Goal: Task Accomplishment & Management: Use online tool/utility

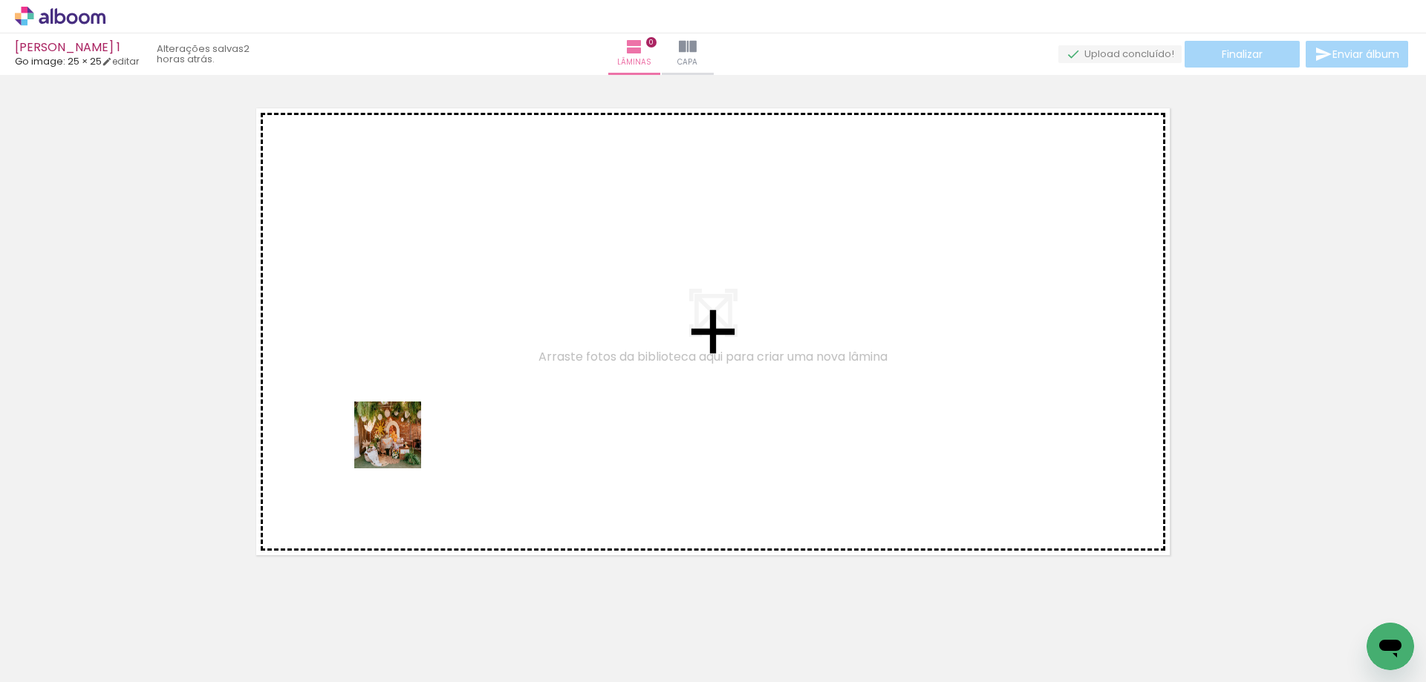
drag, startPoint x: 169, startPoint y: 639, endPoint x: 425, endPoint y: 427, distance: 332.2
click at [425, 427] on quentale-workspace at bounding box center [713, 341] width 1426 height 682
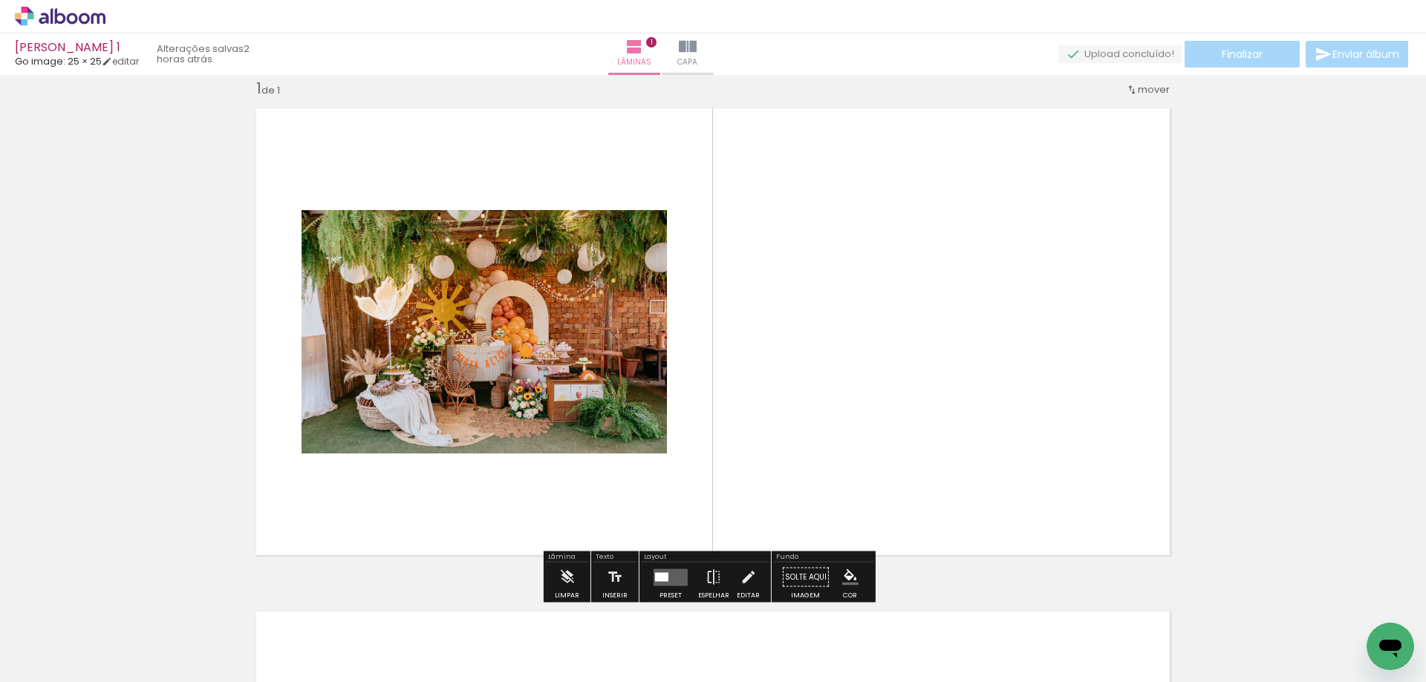
scroll to position [19, 0]
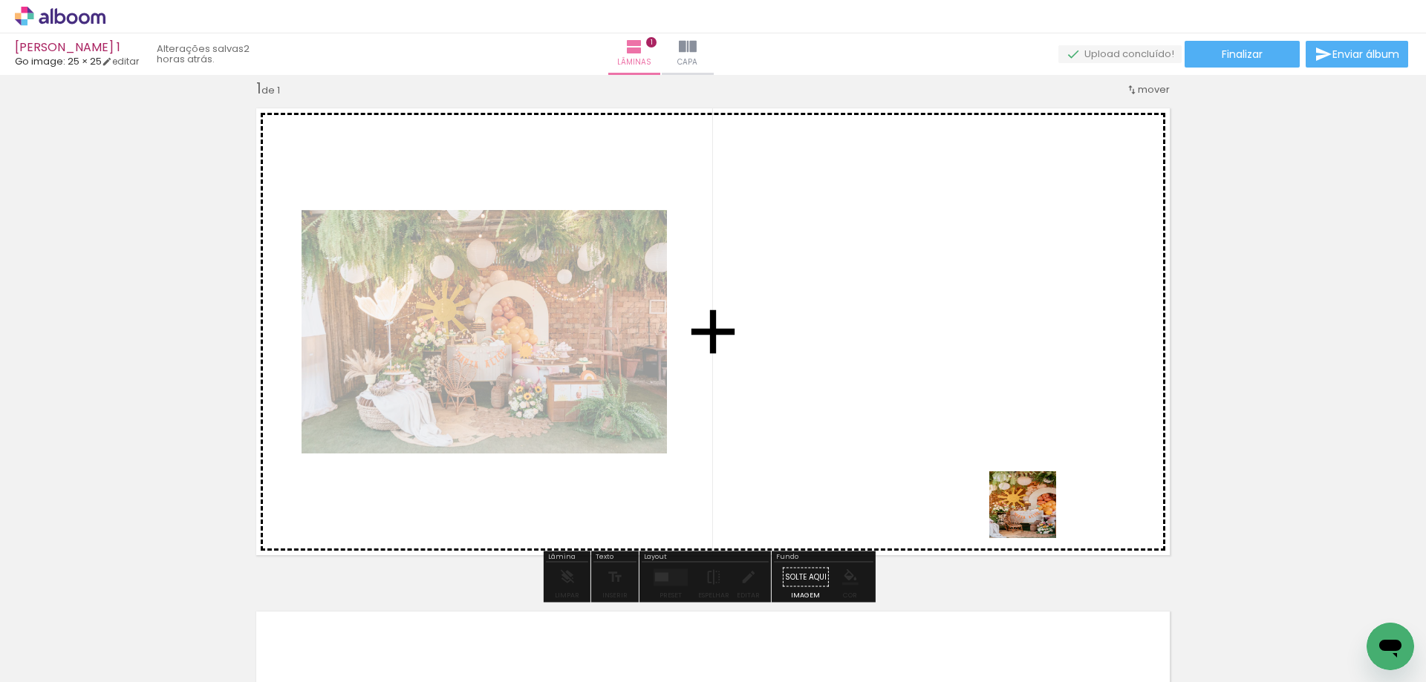
drag, startPoint x: 1066, startPoint y: 655, endPoint x: 1034, endPoint y: 516, distance: 142.7
click at [1034, 516] on quentale-workspace at bounding box center [713, 341] width 1426 height 682
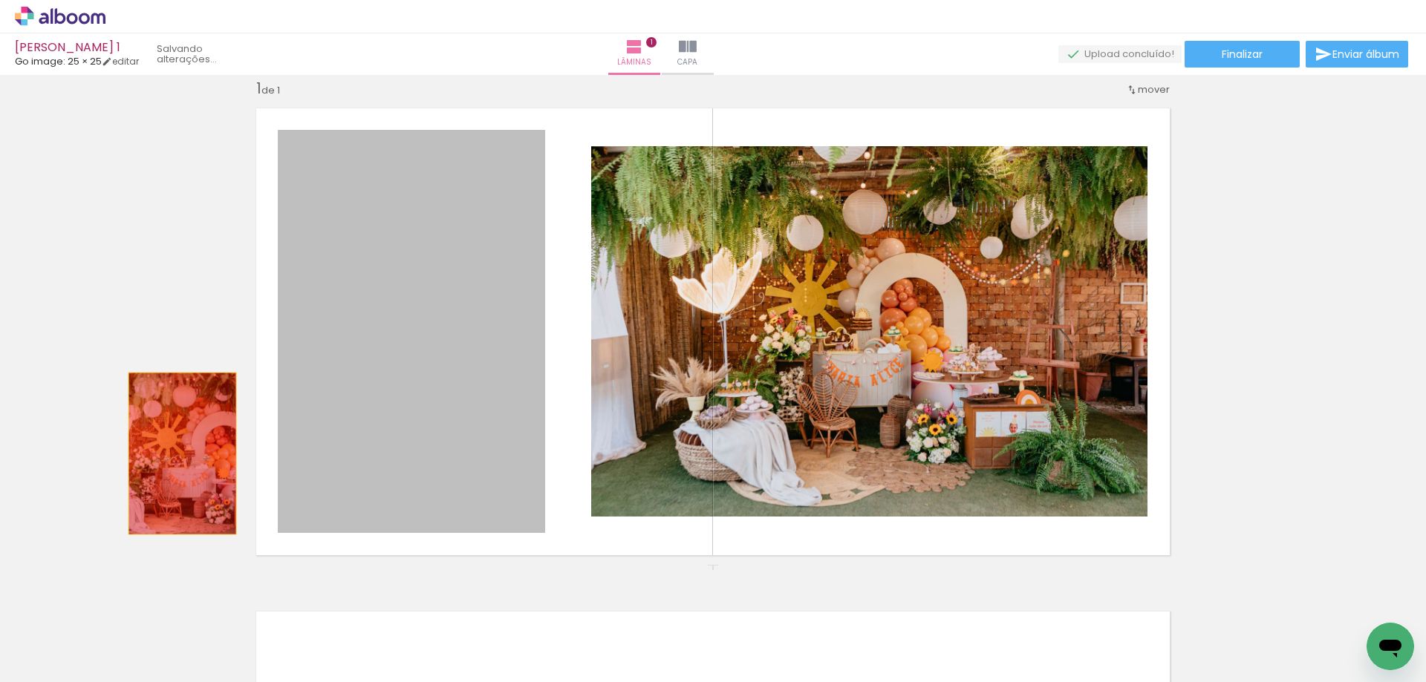
drag, startPoint x: 502, startPoint y: 494, endPoint x: 177, endPoint y: 454, distance: 327.7
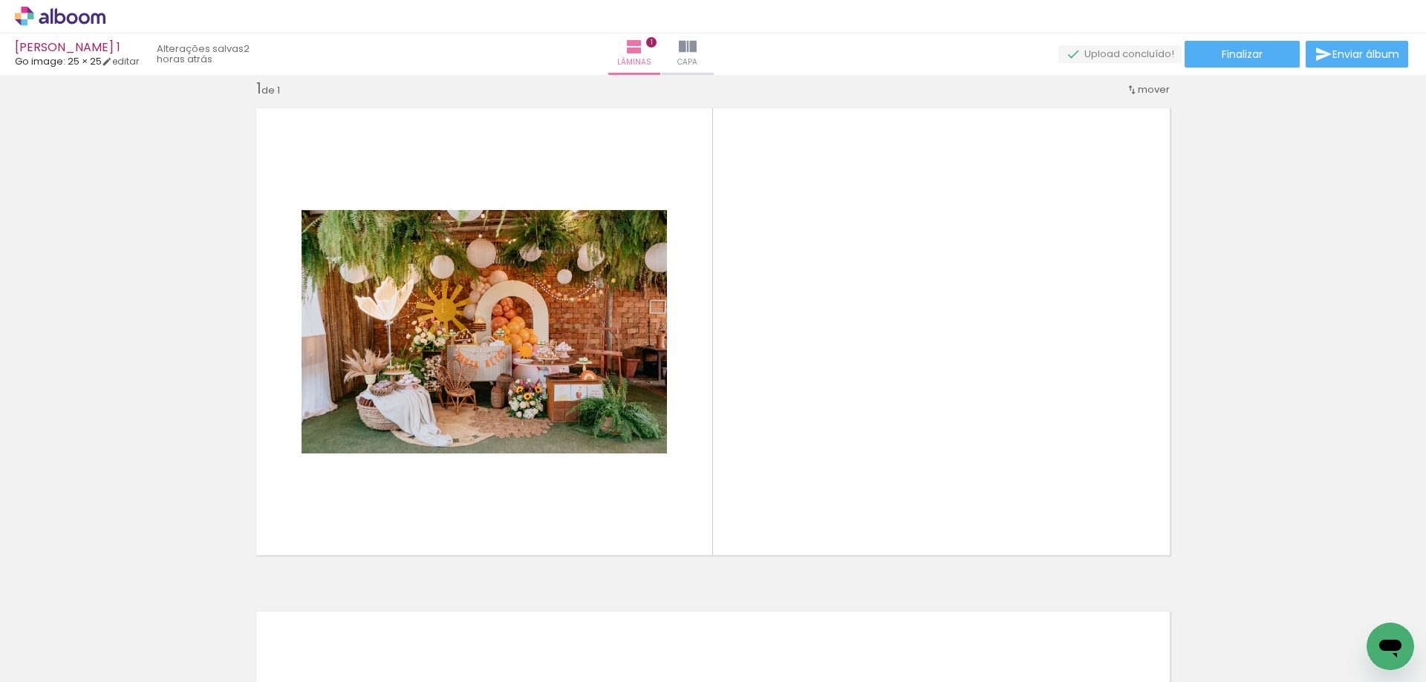
scroll to position [0, 526]
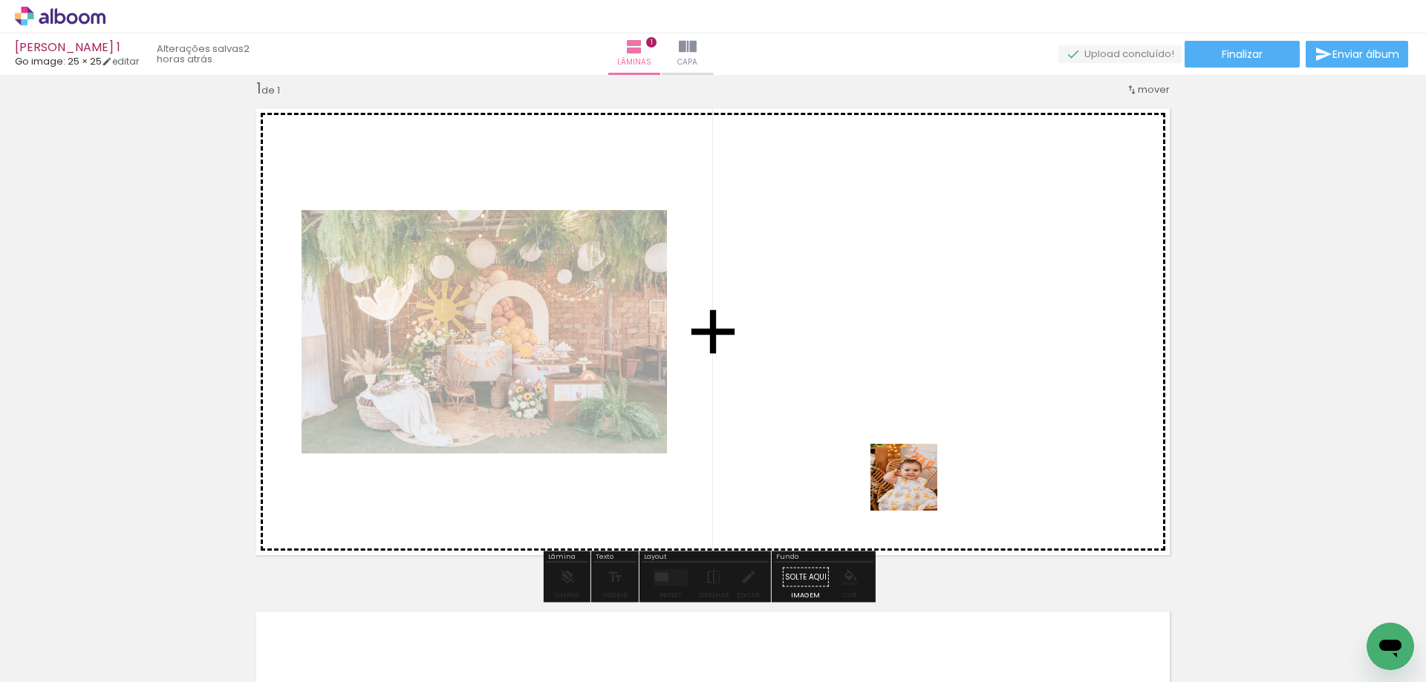
drag, startPoint x: 942, startPoint y: 643, endPoint x: 893, endPoint y: 437, distance: 211.5
click at [893, 437] on quentale-workspace at bounding box center [713, 341] width 1426 height 682
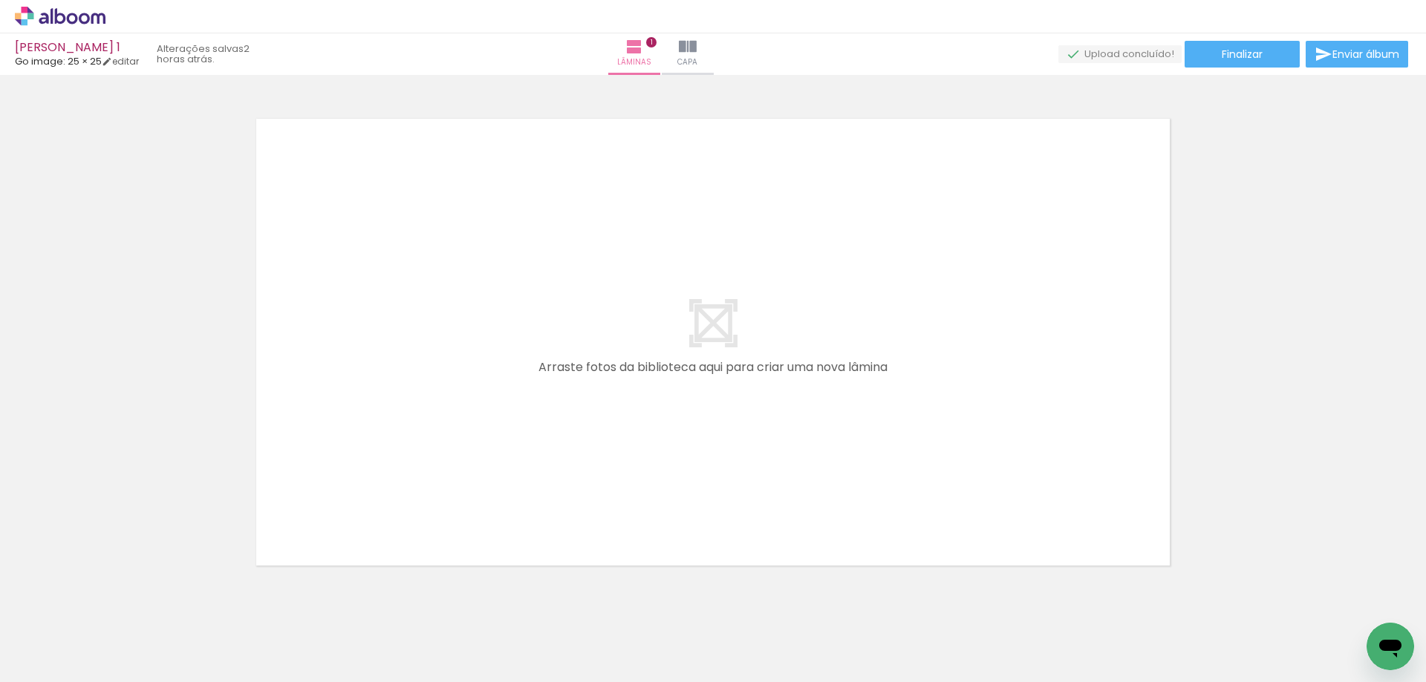
scroll to position [539, 0]
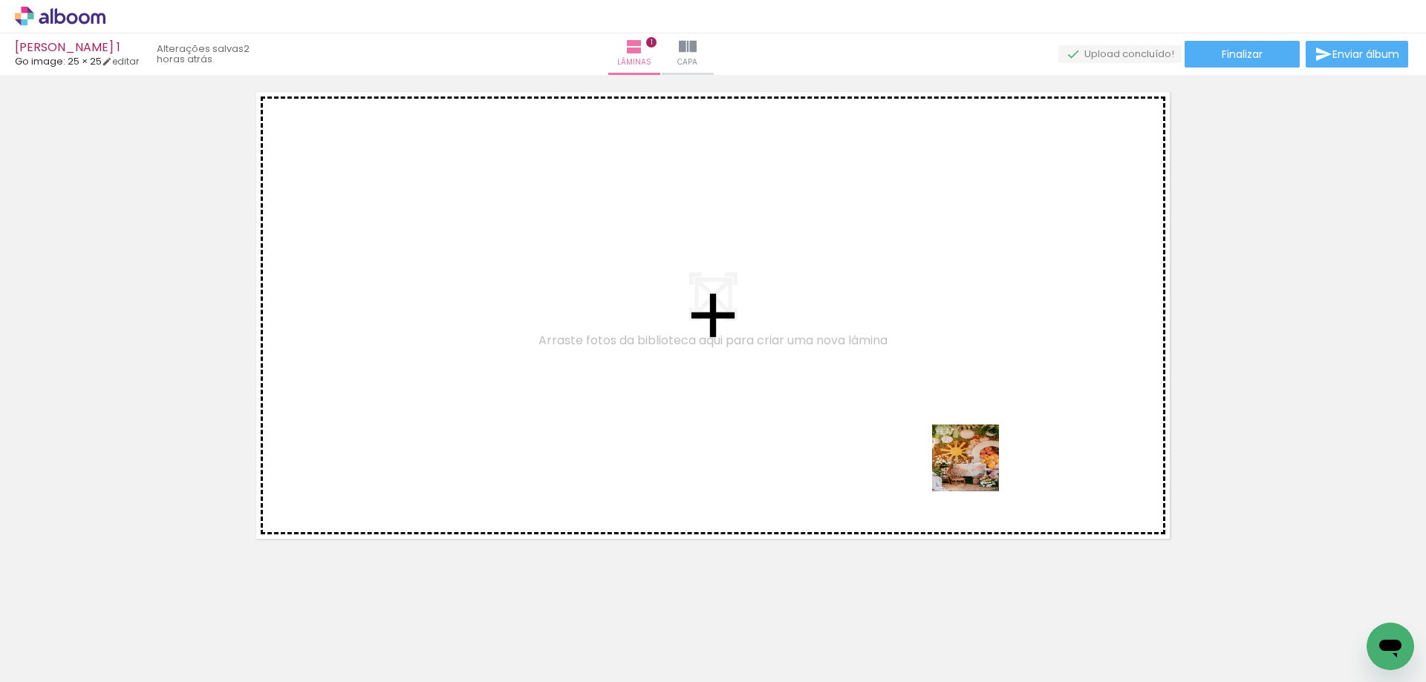
drag, startPoint x: 1056, startPoint y: 635, endPoint x: 618, endPoint y: 565, distance: 443.6
click at [976, 468] on quentale-workspace at bounding box center [713, 341] width 1426 height 682
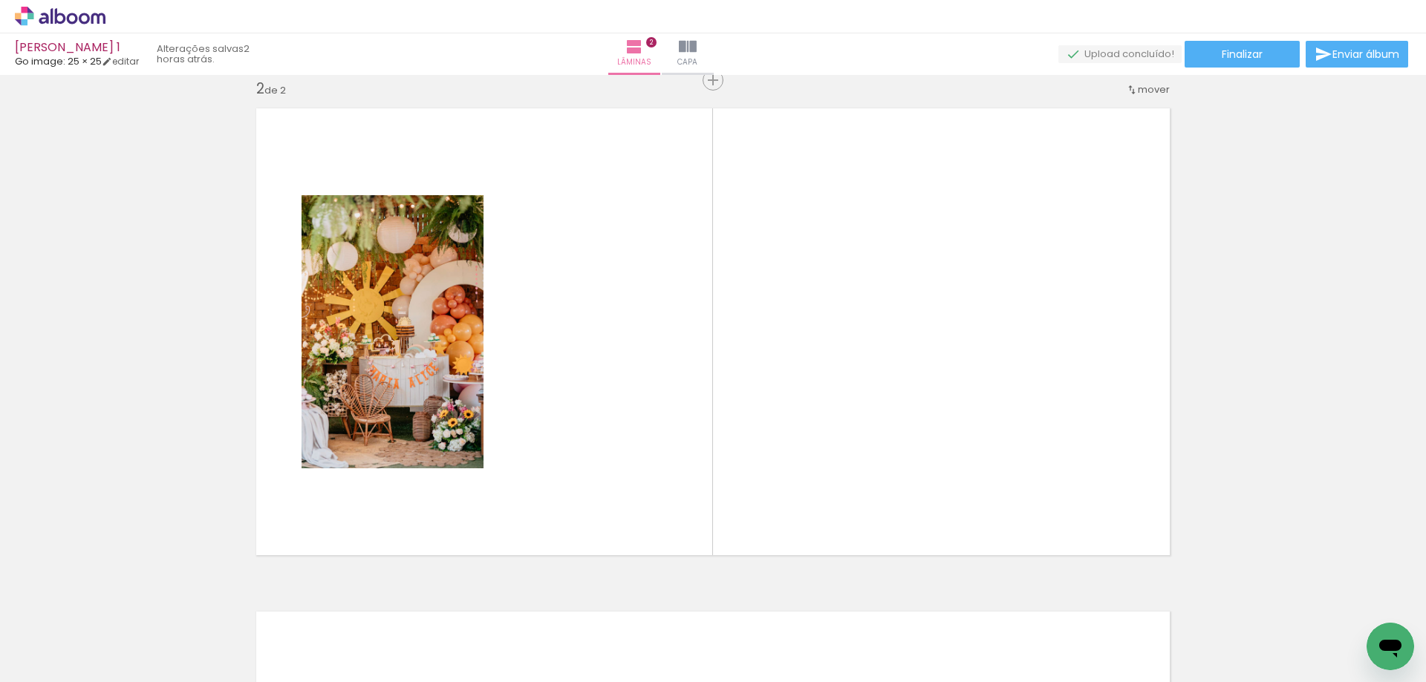
scroll to position [523, 0]
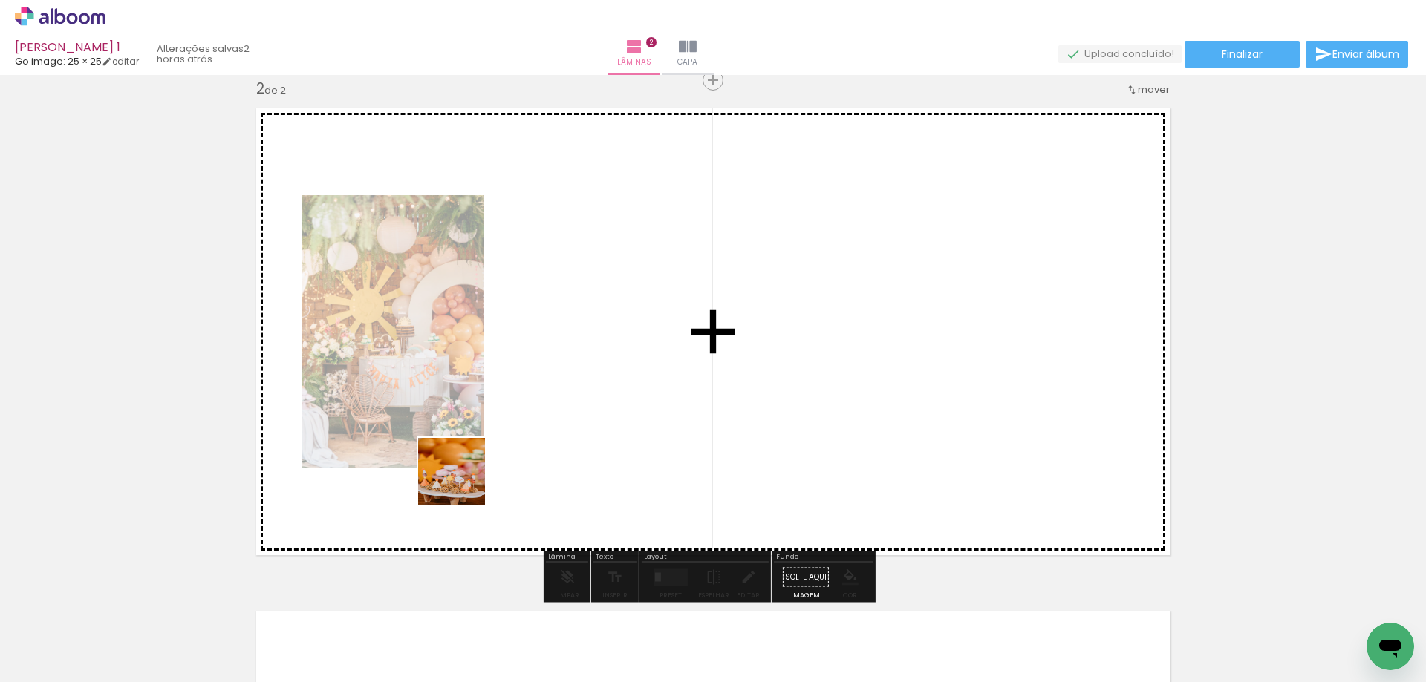
drag, startPoint x: 250, startPoint y: 656, endPoint x: 470, endPoint y: 477, distance: 283.6
click at [470, 477] on quentale-workspace at bounding box center [713, 341] width 1426 height 682
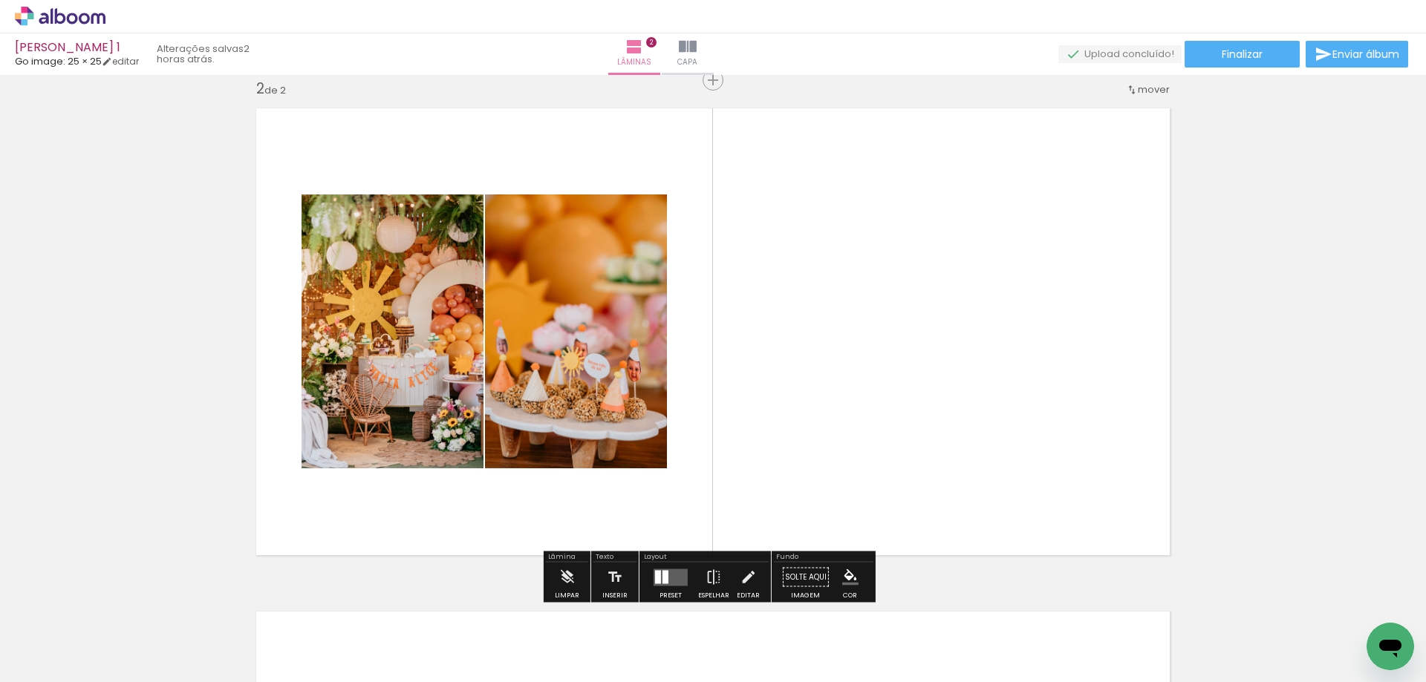
click at [394, 642] on div at bounding box center [398, 633] width 49 height 74
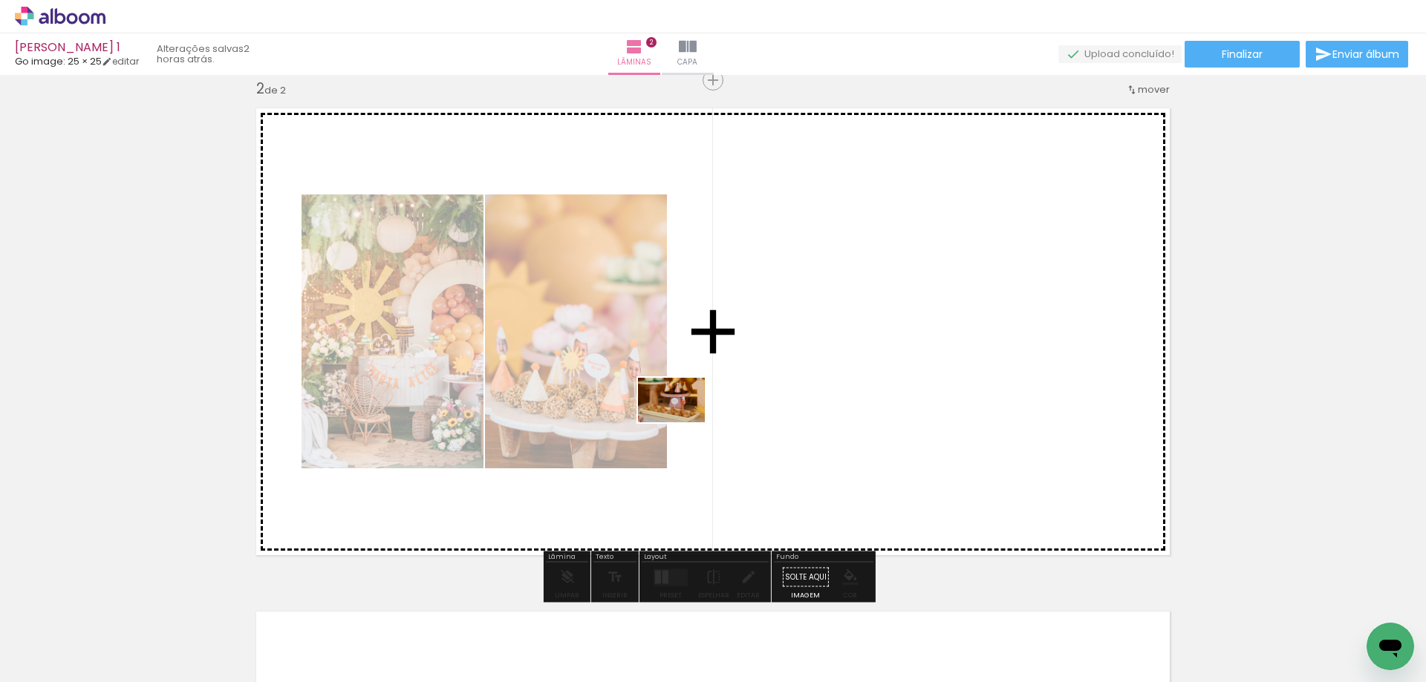
drag, startPoint x: 490, startPoint y: 634, endPoint x: 682, endPoint y: 423, distance: 286.0
click at [682, 423] on quentale-workspace at bounding box center [713, 341] width 1426 height 682
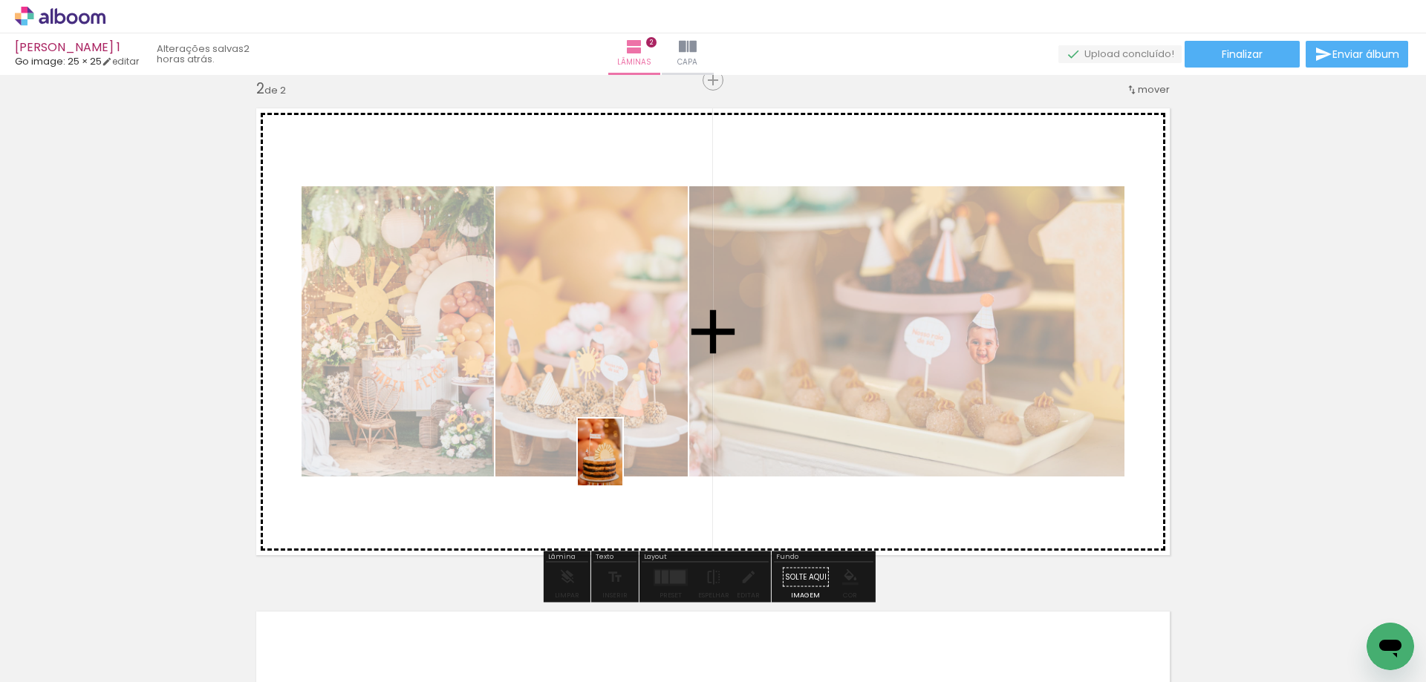
drag, startPoint x: 569, startPoint y: 639, endPoint x: 622, endPoint y: 463, distance: 183.2
click at [622, 463] on quentale-workspace at bounding box center [713, 341] width 1426 height 682
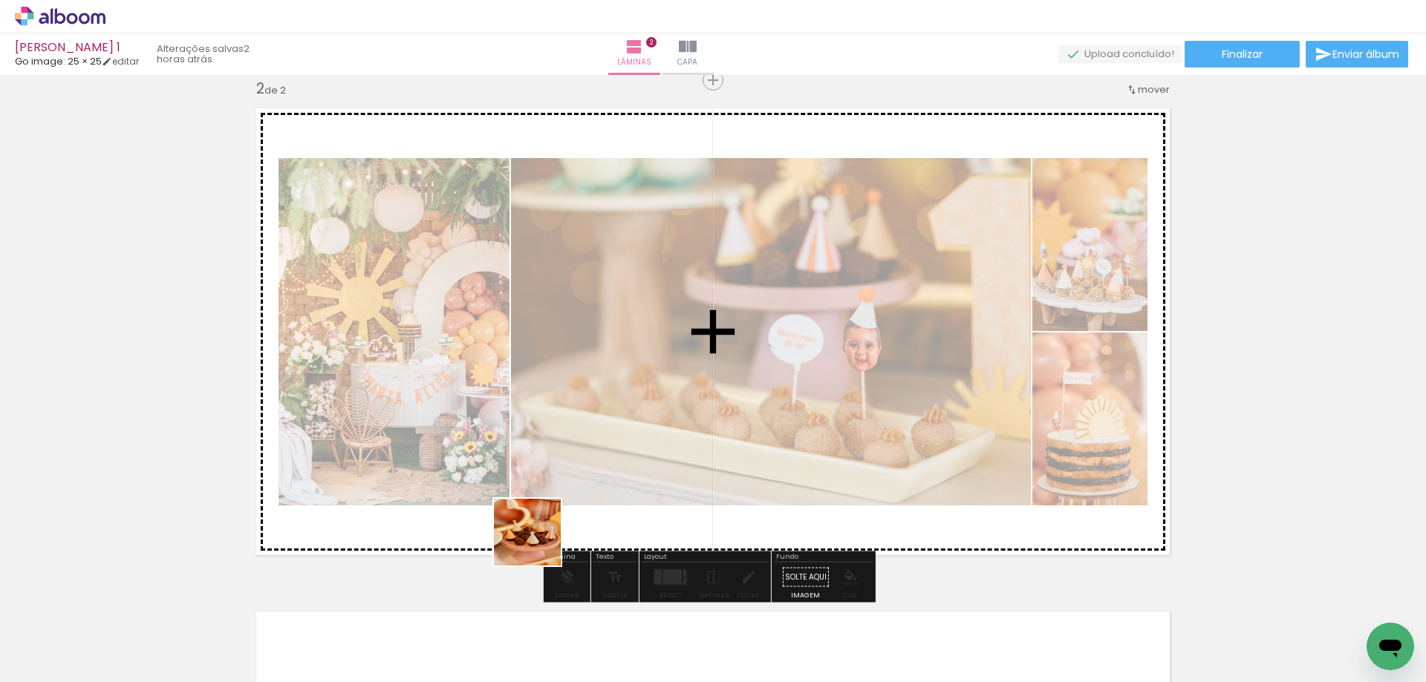
drag, startPoint x: 489, startPoint y: 646, endPoint x: 555, endPoint y: 516, distance: 145.8
click at [555, 516] on quentale-workspace at bounding box center [713, 341] width 1426 height 682
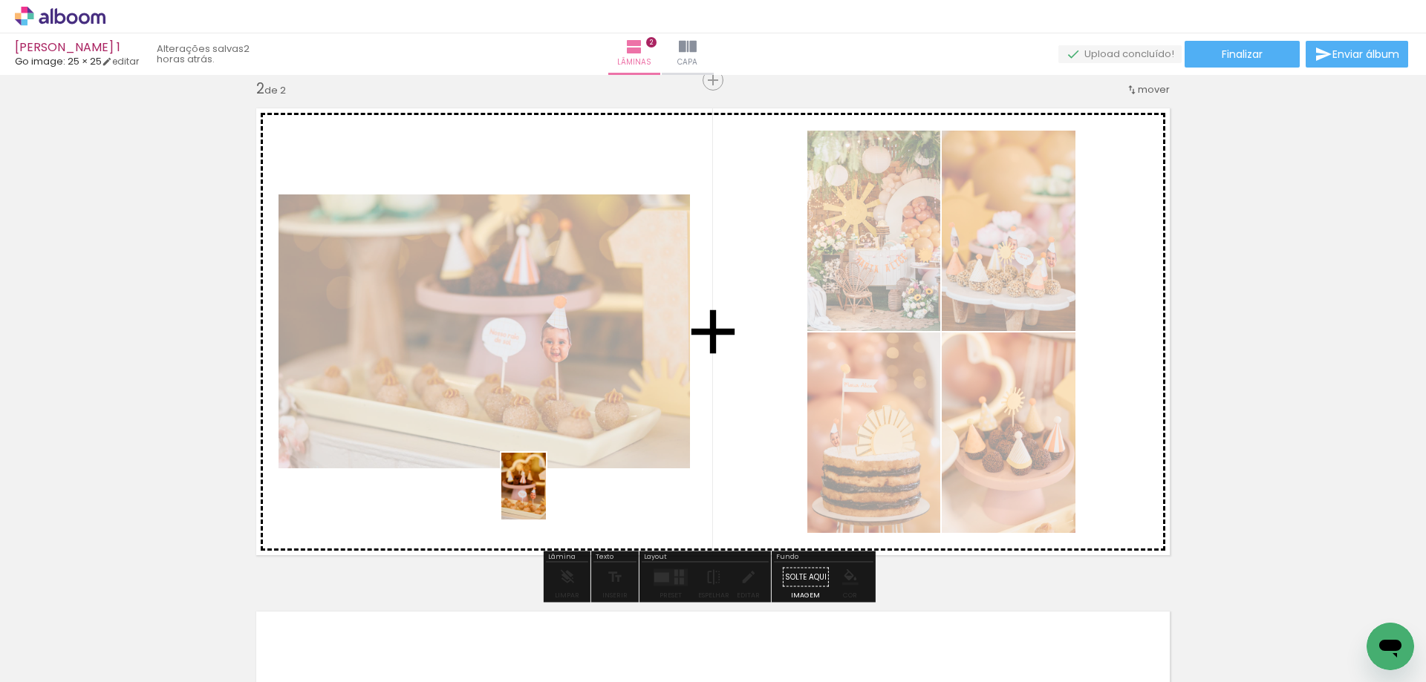
drag, startPoint x: 417, startPoint y: 646, endPoint x: 546, endPoint y: 498, distance: 196.9
click at [546, 498] on quentale-workspace at bounding box center [713, 341] width 1426 height 682
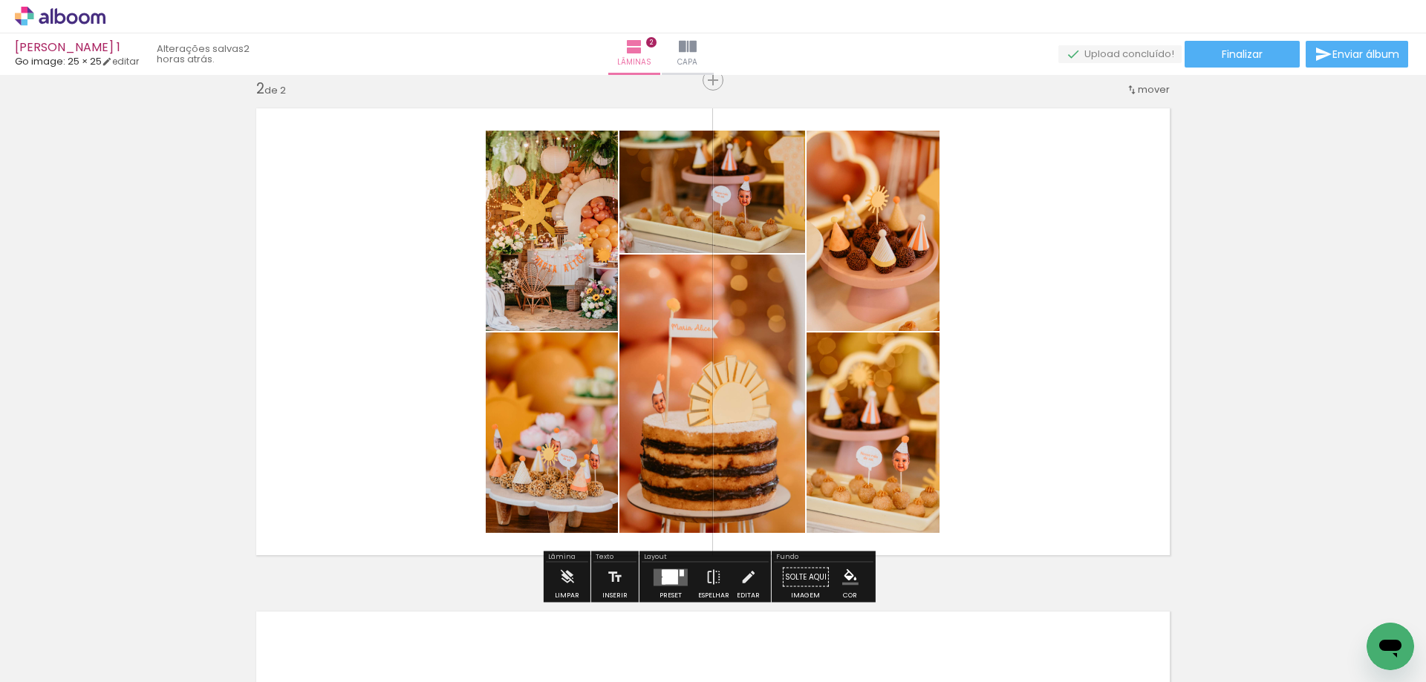
click at [667, 580] on div at bounding box center [670, 577] width 16 height 14
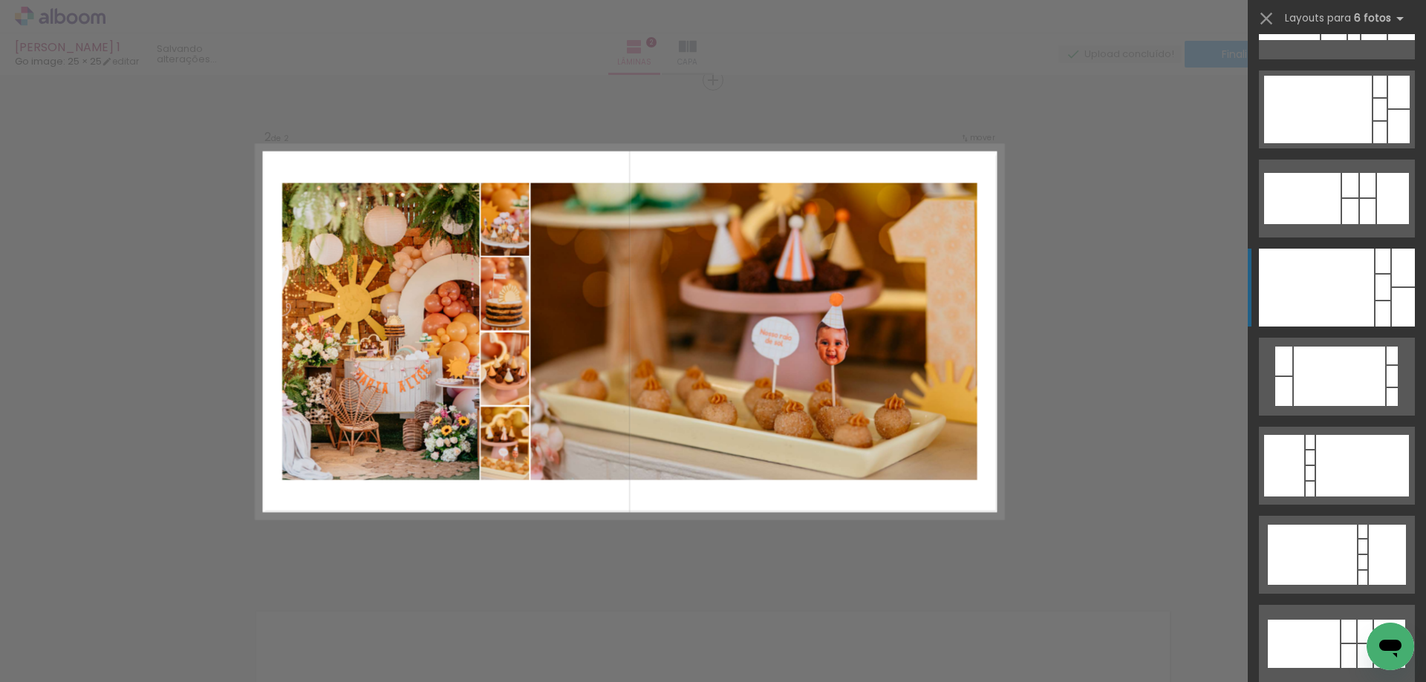
scroll to position [3416, 0]
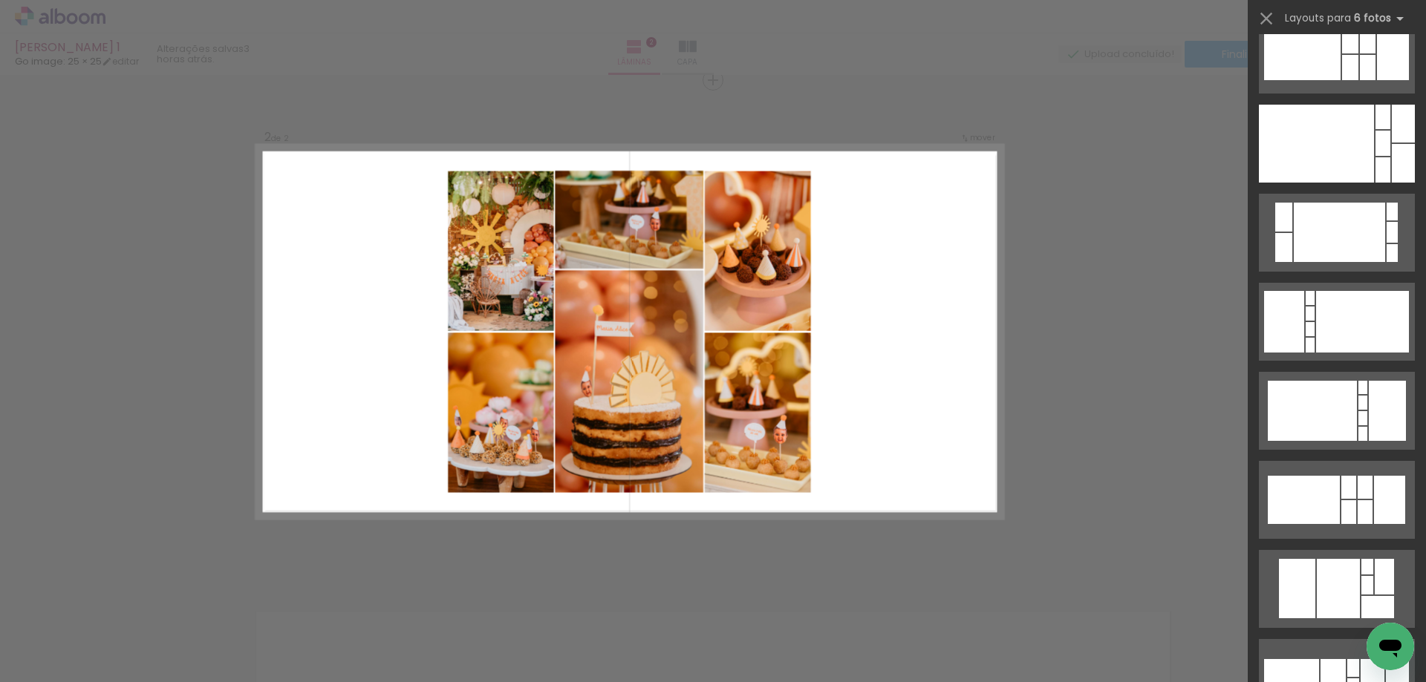
click at [1172, 319] on div "Confirmar Cancelar" at bounding box center [713, 325] width 1426 height 1546
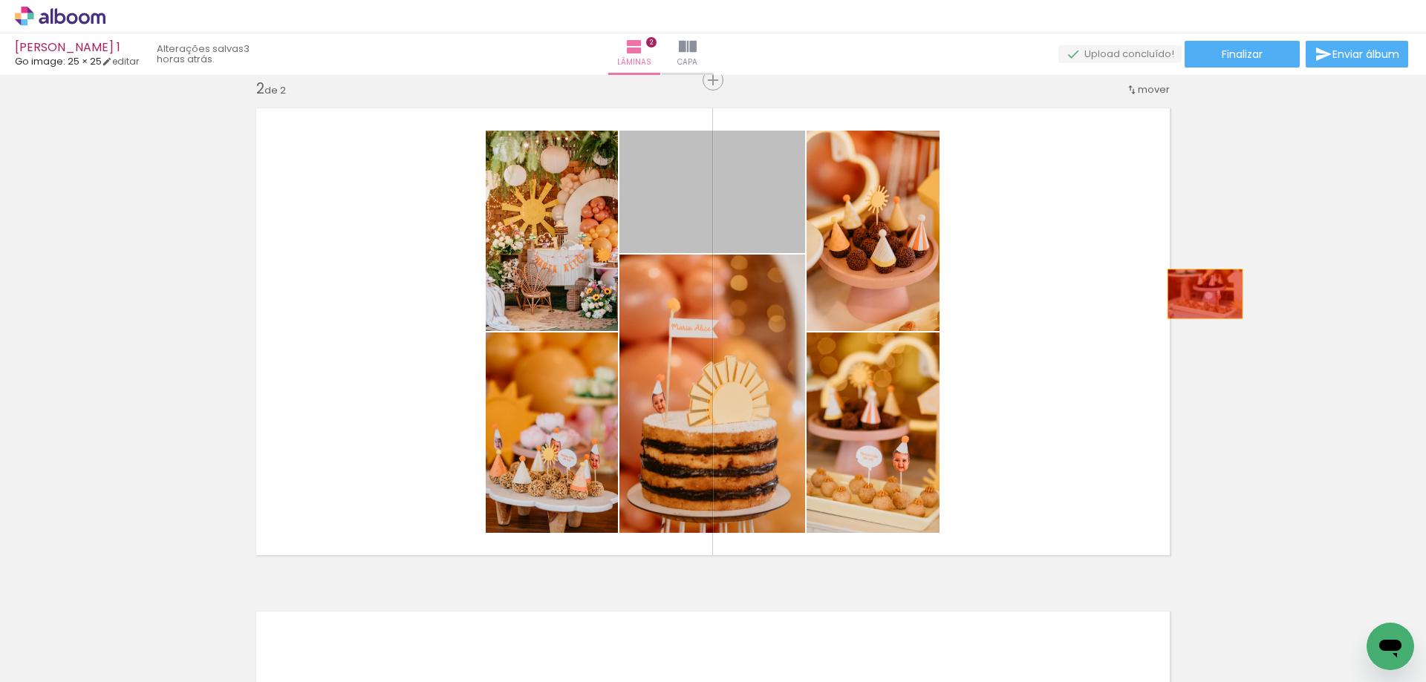
drag, startPoint x: 768, startPoint y: 212, endPoint x: 1046, endPoint y: 425, distance: 349.6
click at [1265, 299] on div "Inserir lâmina 1 de 2 Inserir lâmina 2 de 2" at bounding box center [713, 312] width 1426 height 1511
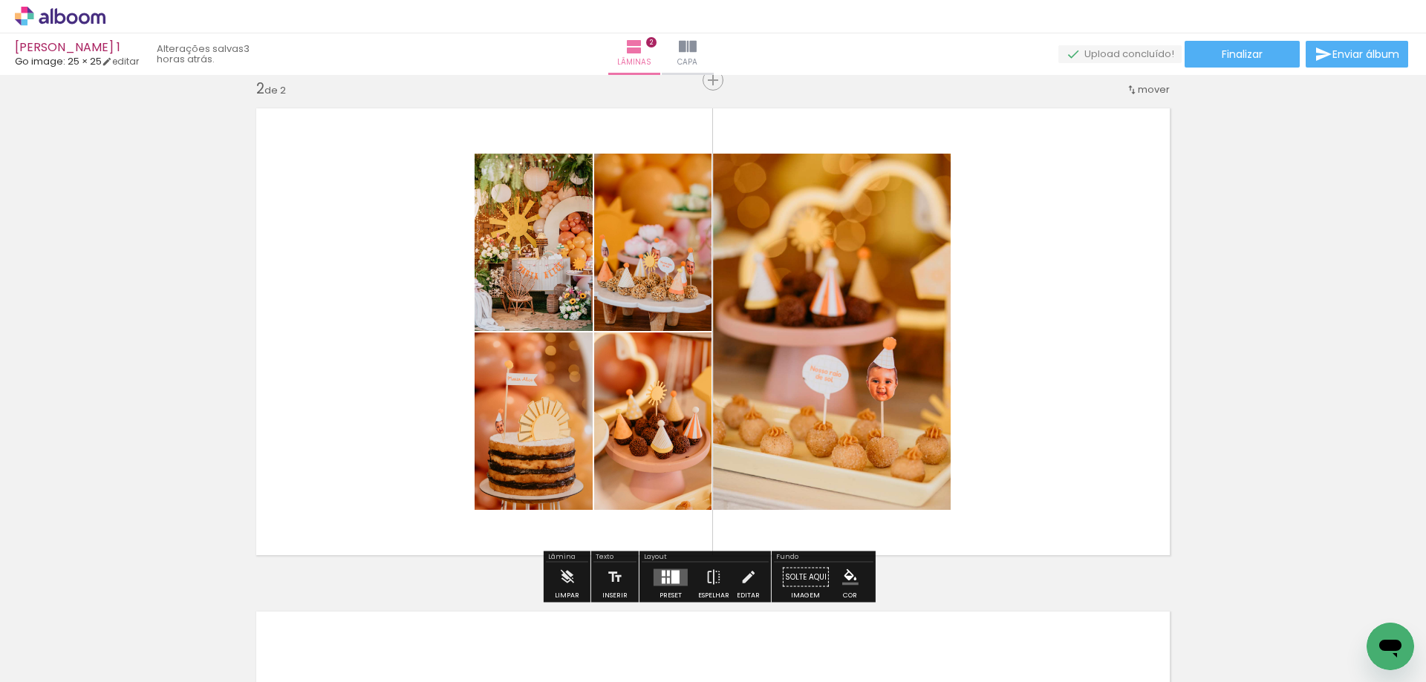
click at [671, 571] on div at bounding box center [675, 576] width 8 height 13
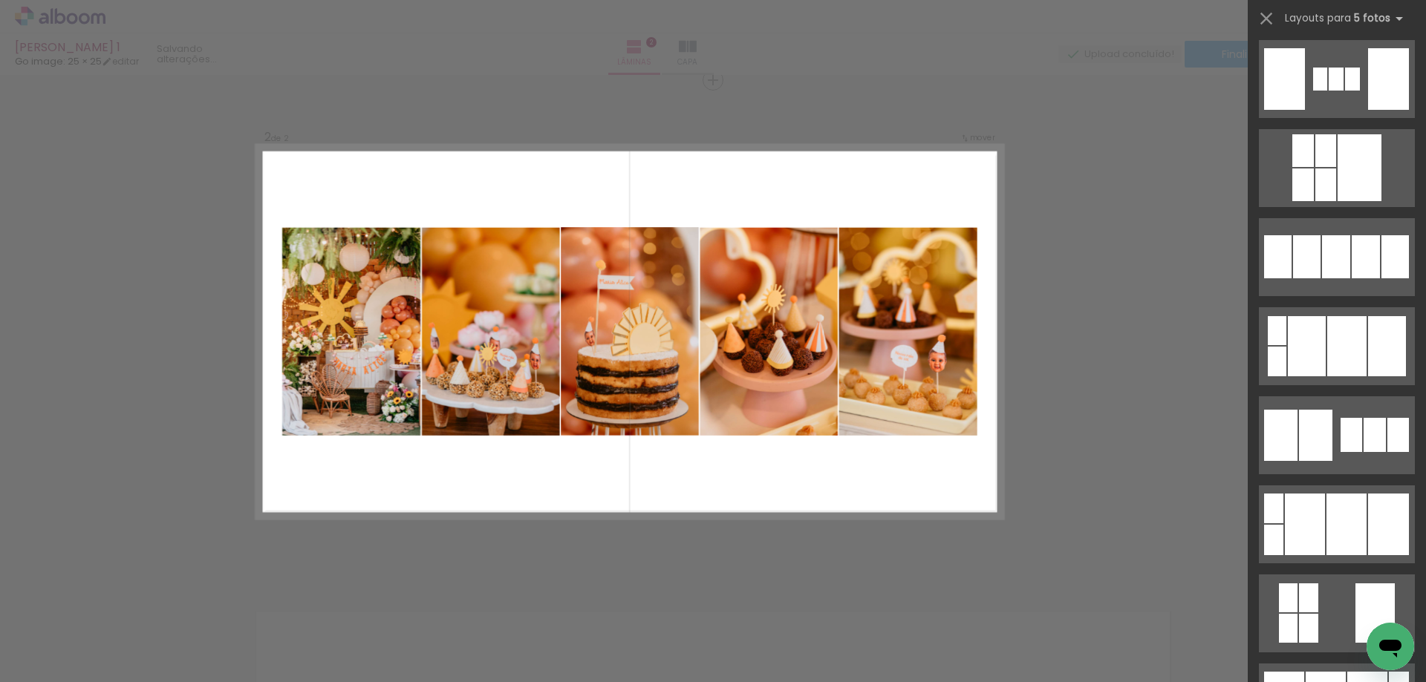
scroll to position [2079, 0]
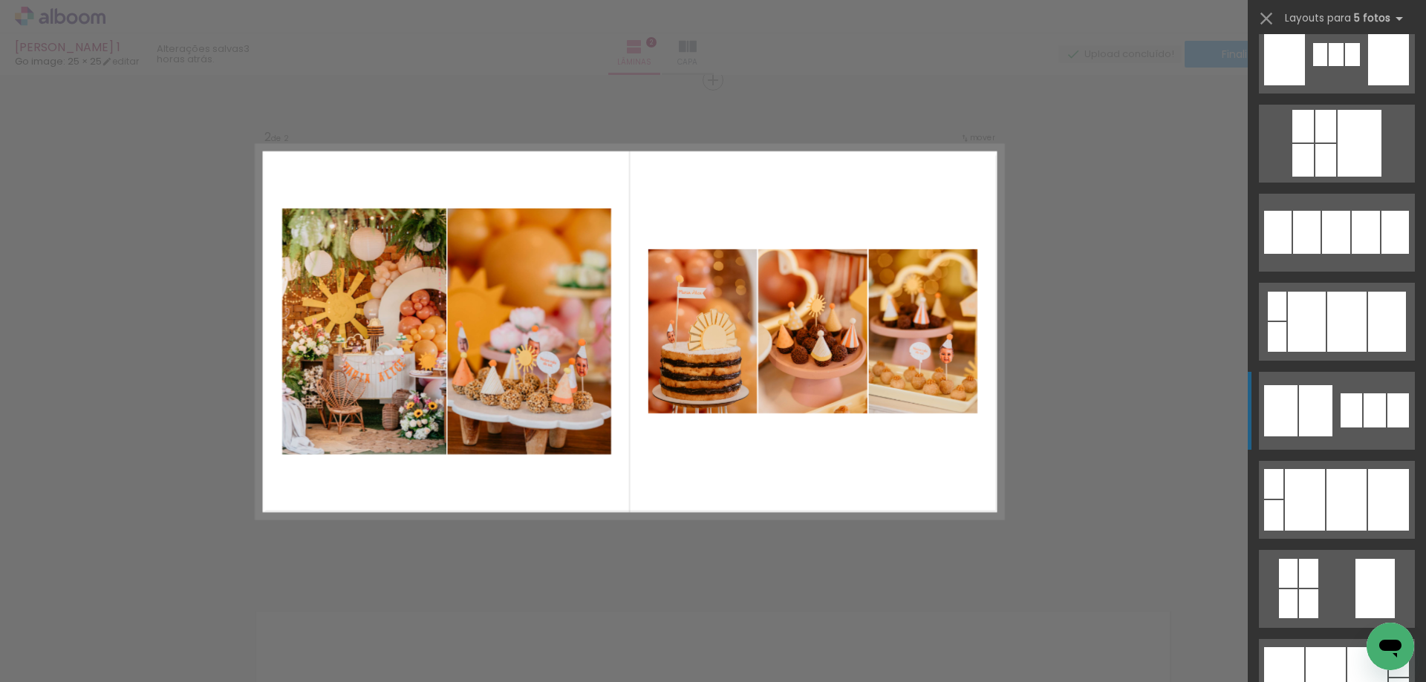
click at [1377, 400] on div at bounding box center [1374, 411] width 22 height 34
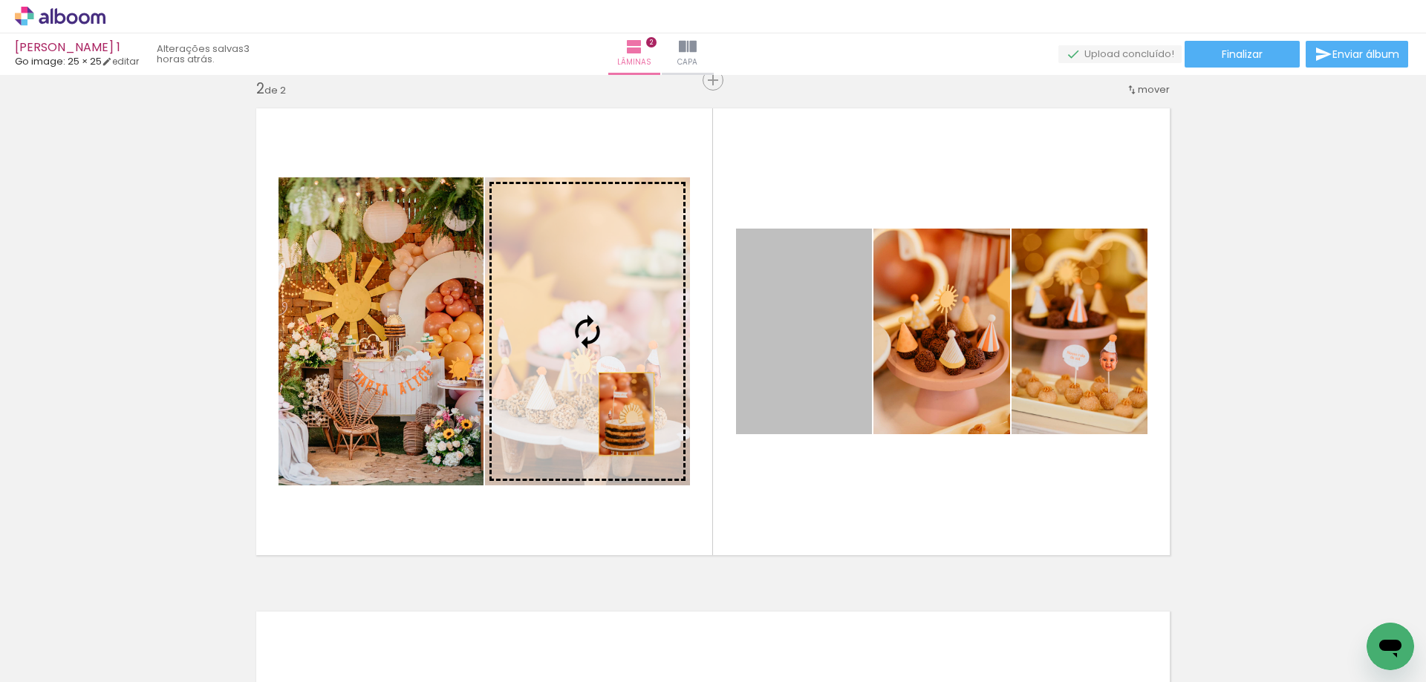
drag, startPoint x: 803, startPoint y: 399, endPoint x: 620, endPoint y: 414, distance: 183.3
click at [0, 0] on slot at bounding box center [0, 0] width 0 height 0
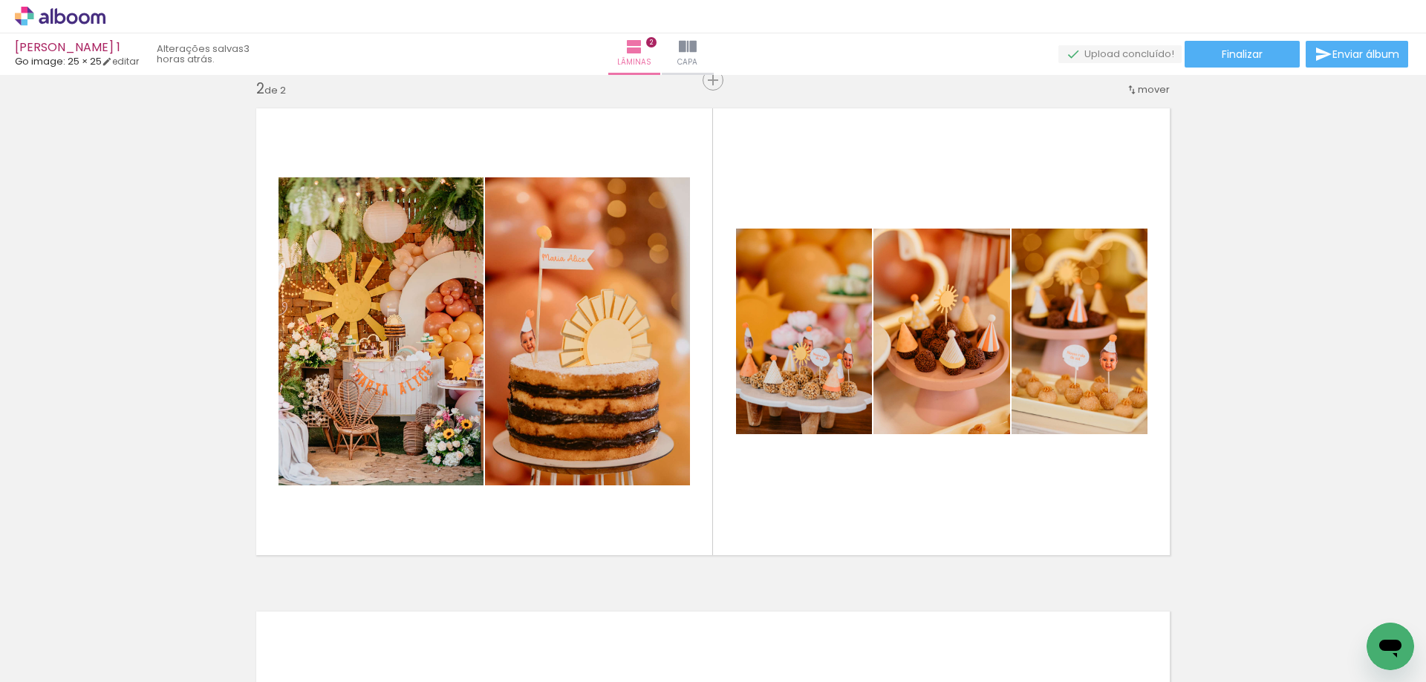
click at [420, 635] on div at bounding box center [399, 632] width 74 height 49
click at [544, 639] on div at bounding box center [565, 632] width 74 height 49
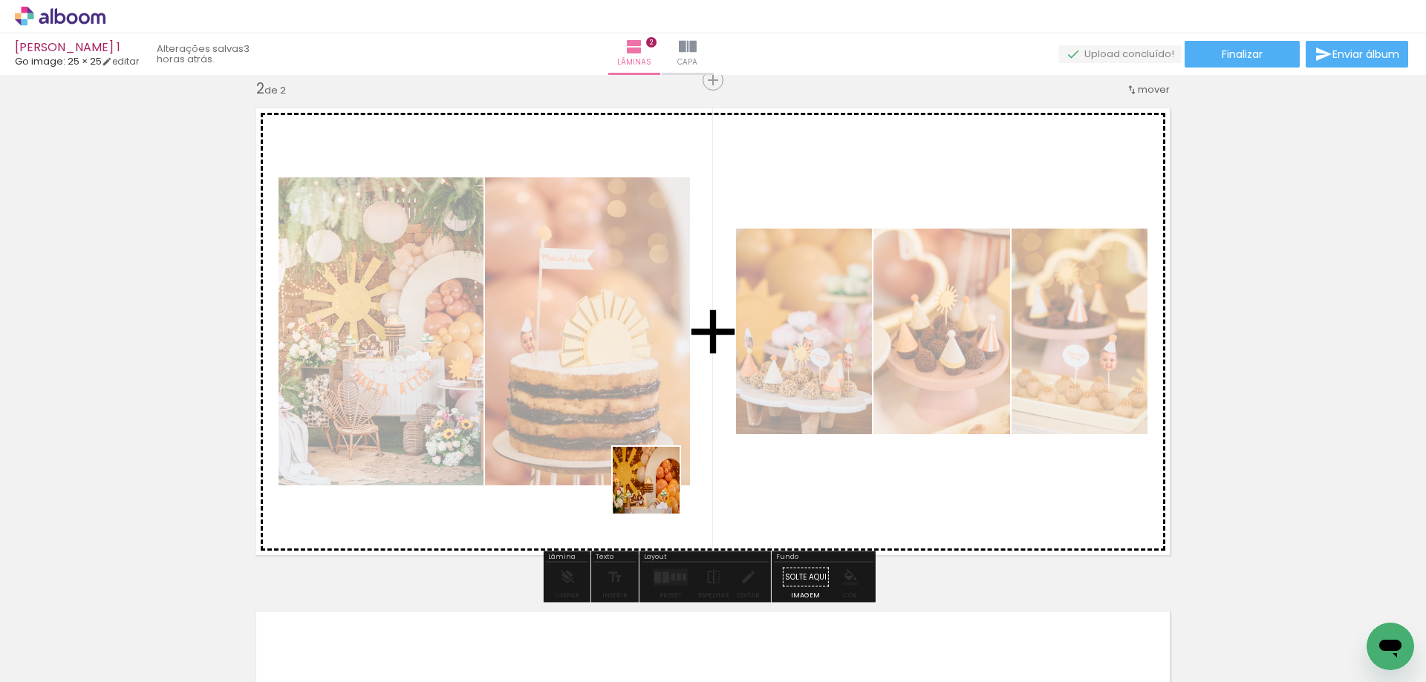
drag, startPoint x: 544, startPoint y: 639, endPoint x: 657, endPoint y: 492, distance: 185.4
click at [657, 492] on quentale-workspace at bounding box center [713, 341] width 1426 height 682
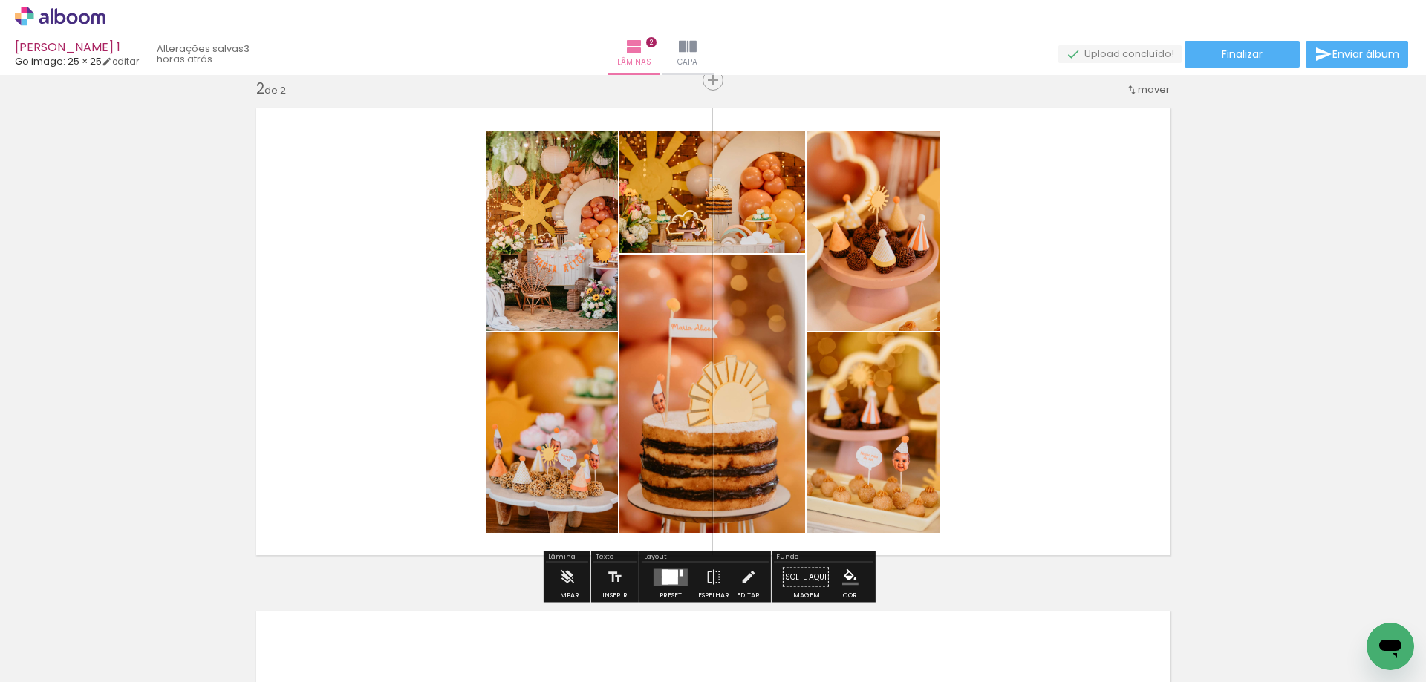
click at [655, 585] on quentale-layouter at bounding box center [670, 577] width 34 height 17
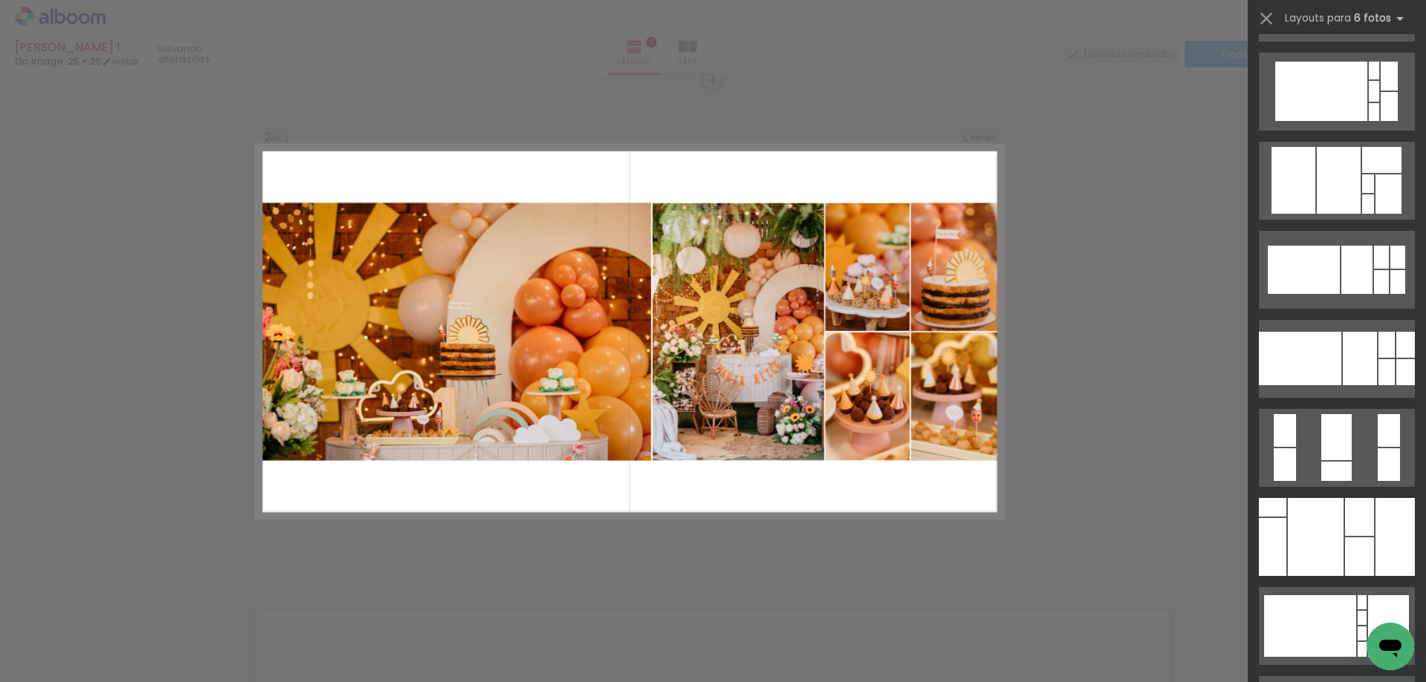
scroll to position [446, 0]
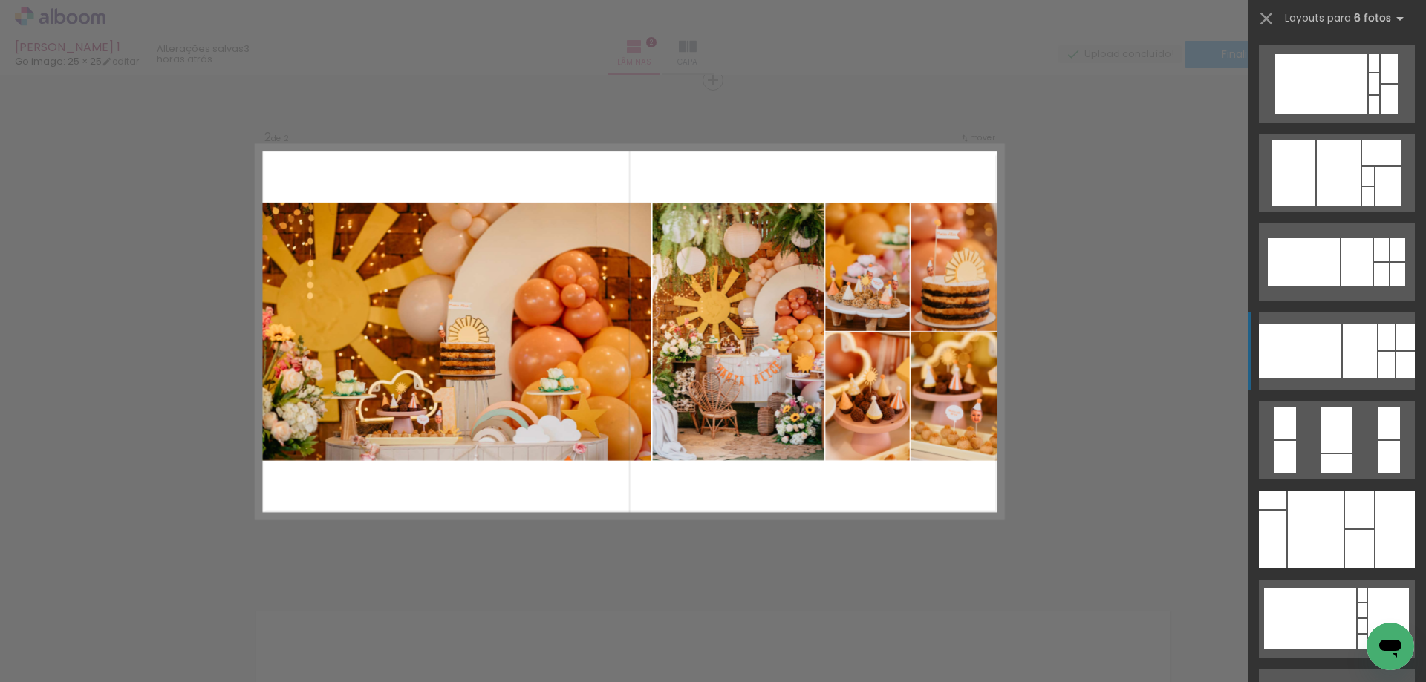
click at [1378, 358] on div at bounding box center [1386, 365] width 16 height 26
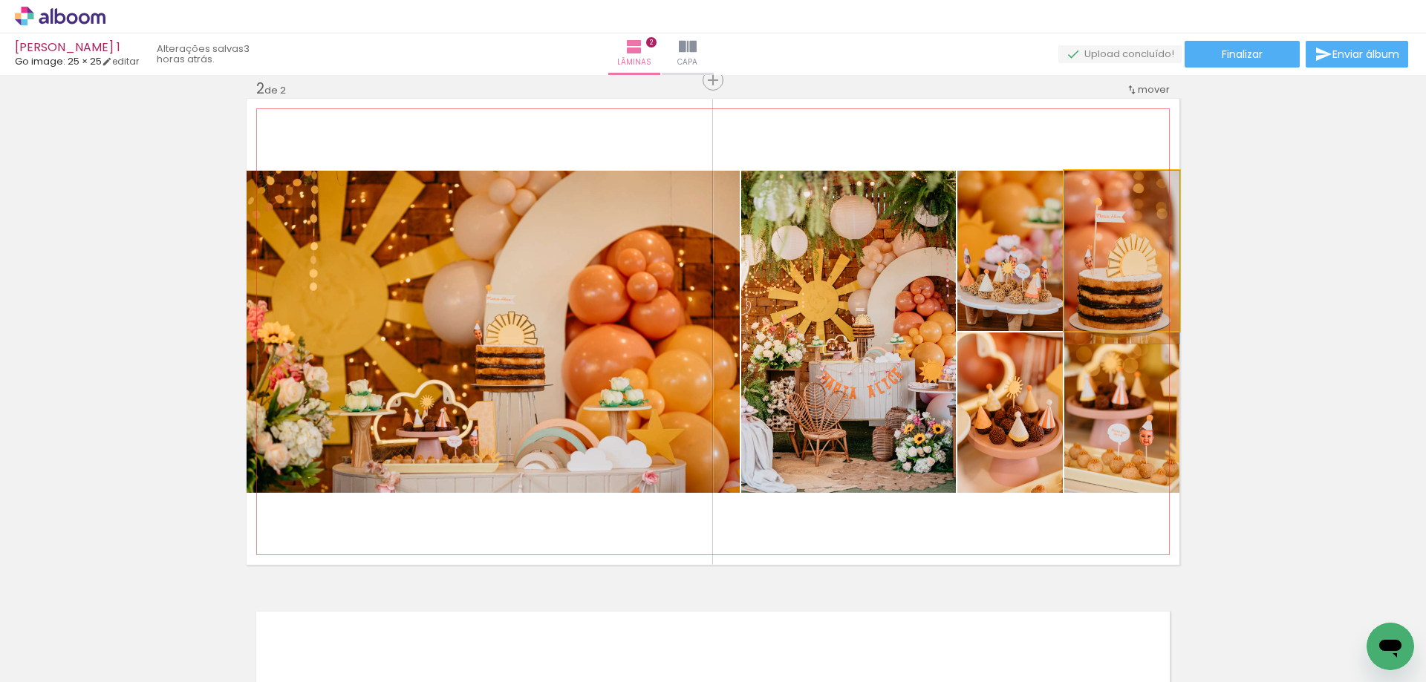
drag, startPoint x: 1131, startPoint y: 273, endPoint x: 1106, endPoint y: 281, distance: 25.8
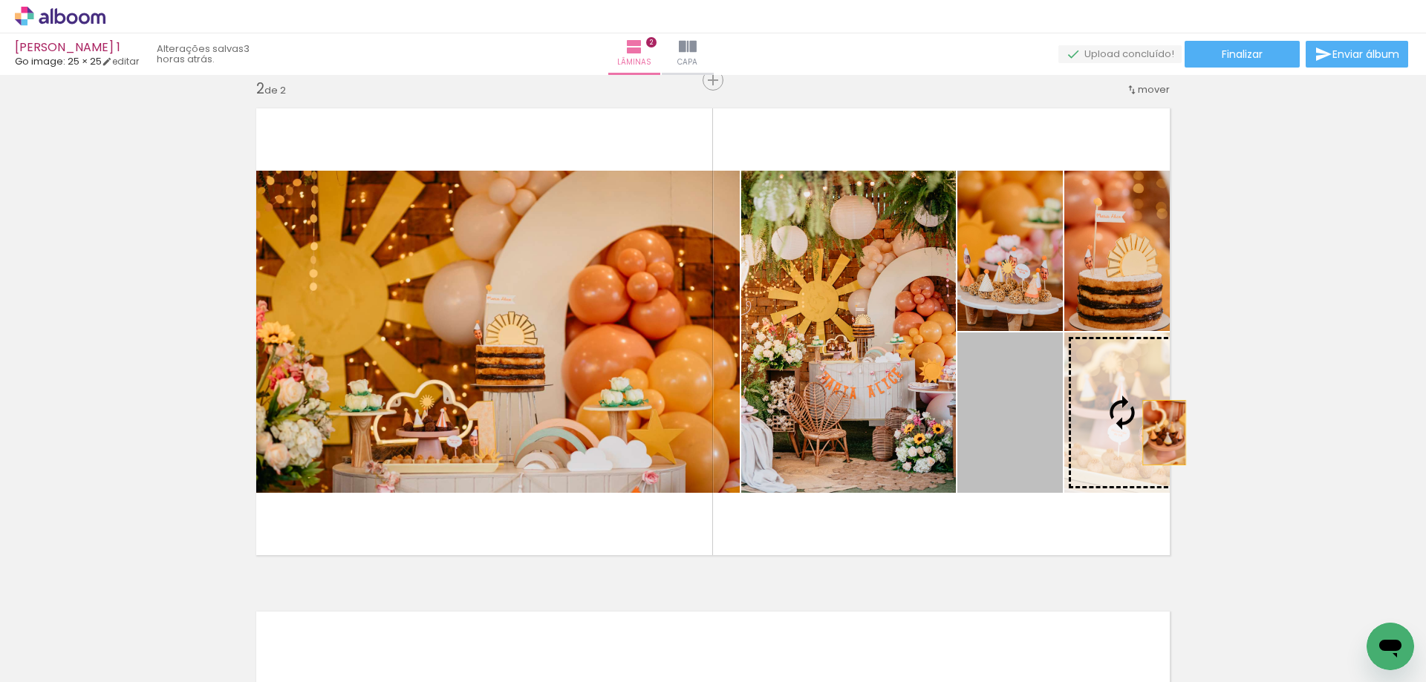
drag, startPoint x: 1037, startPoint y: 432, endPoint x: 1162, endPoint y: 433, distance: 124.8
click at [0, 0] on slot at bounding box center [0, 0] width 0 height 0
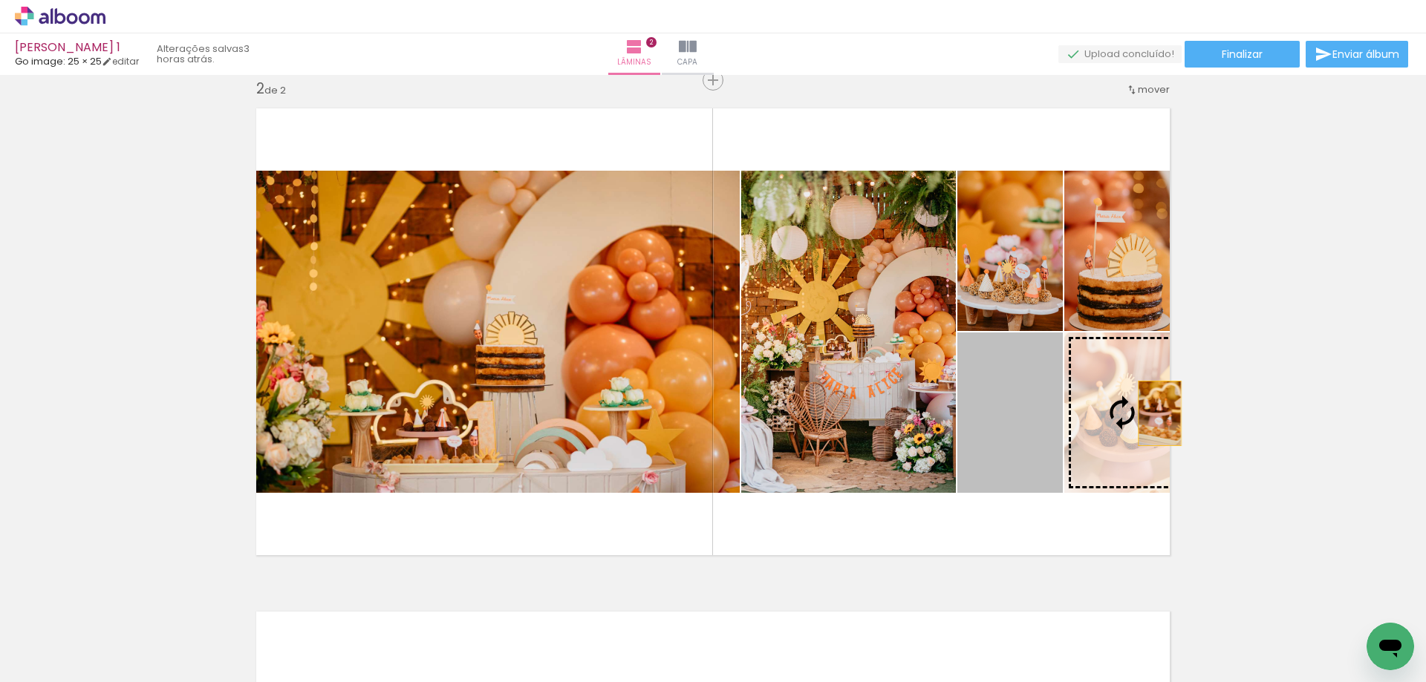
drag, startPoint x: 1050, startPoint y: 424, endPoint x: 1218, endPoint y: 413, distance: 168.2
click at [1218, 413] on div "Inserir lâmina 1 de 2 Inserir lâmina 2 de 2" at bounding box center [713, 312] width 1426 height 1511
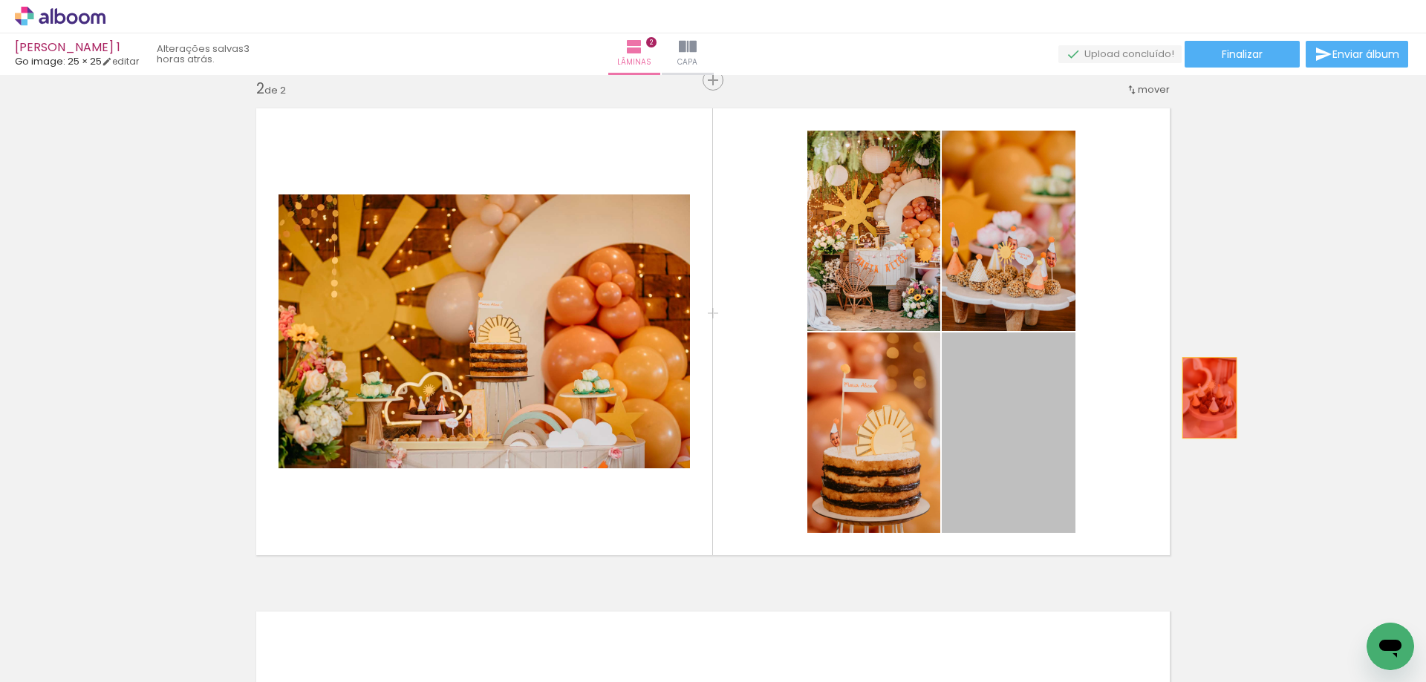
drag, startPoint x: 1014, startPoint y: 428, endPoint x: 1204, endPoint y: 398, distance: 191.8
click at [1204, 398] on div "Inserir lâmina 1 de 2 Inserir lâmina 2 de 2" at bounding box center [713, 312] width 1426 height 1511
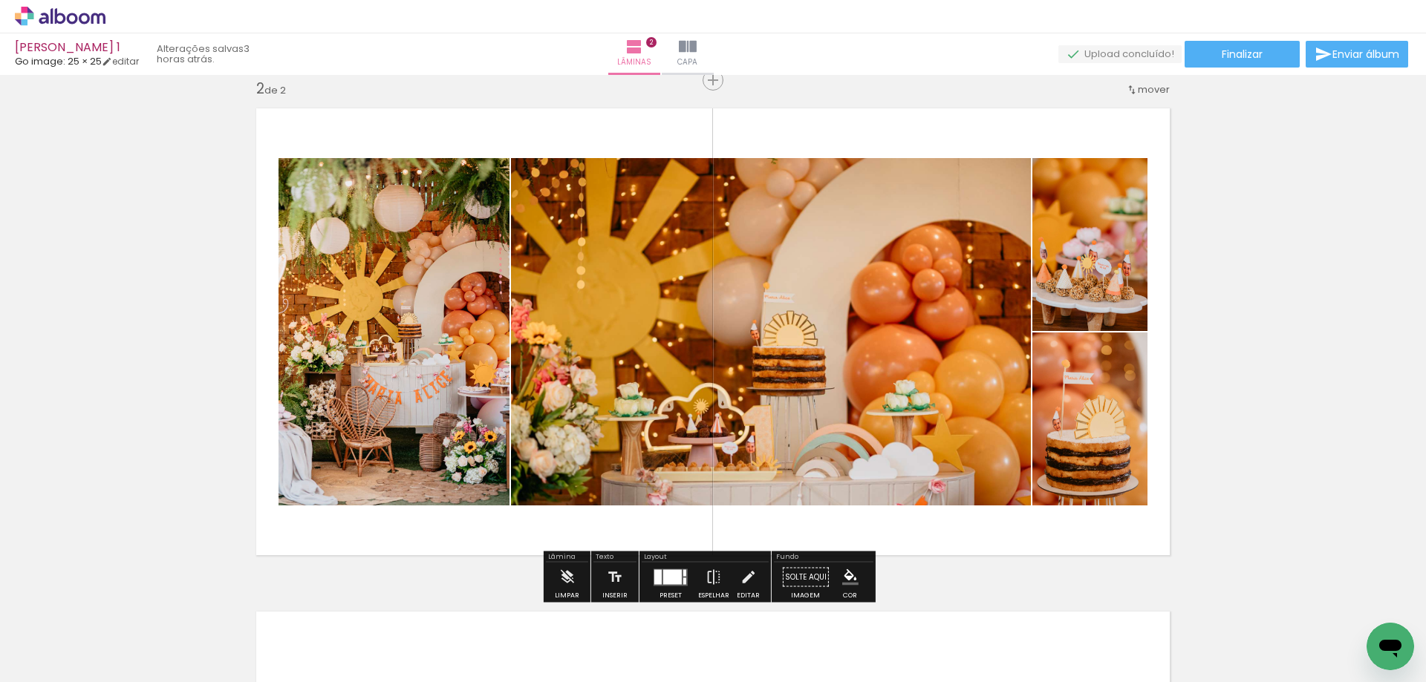
click at [683, 582] on div at bounding box center [684, 581] width 3 height 7
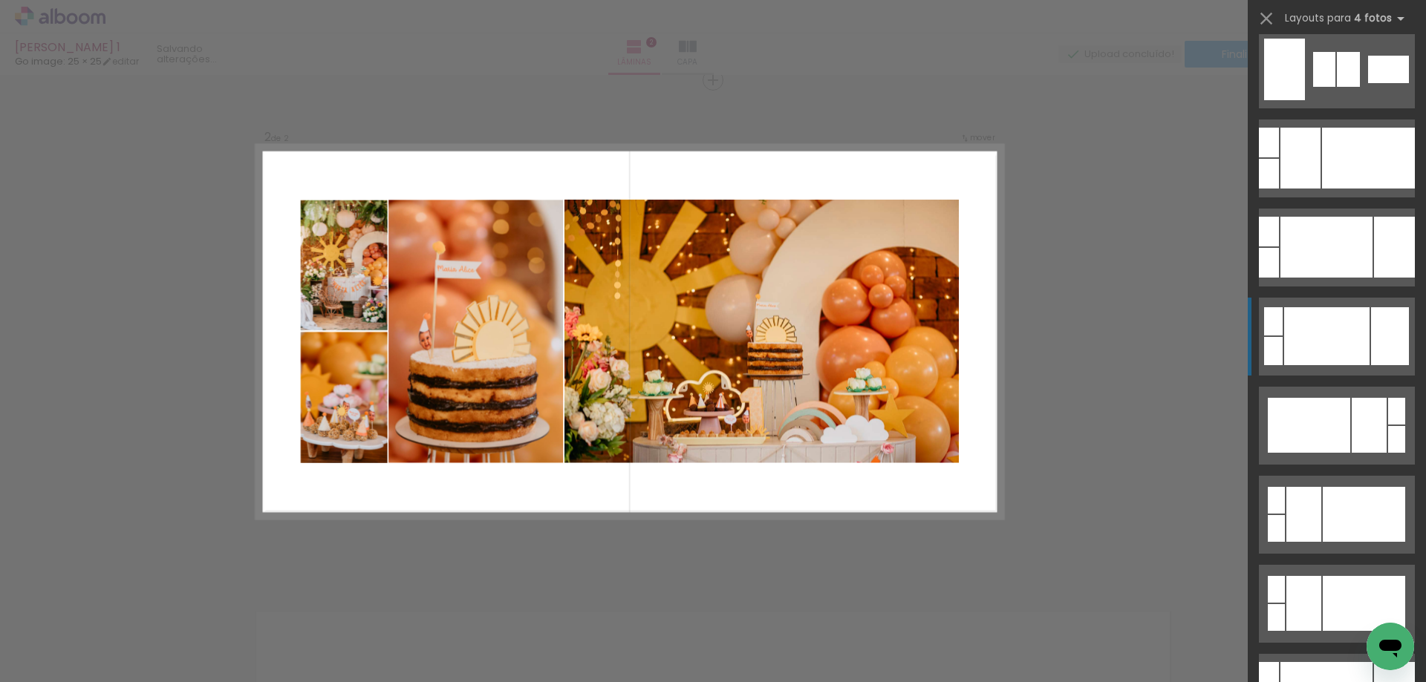
scroll to position [594, 0]
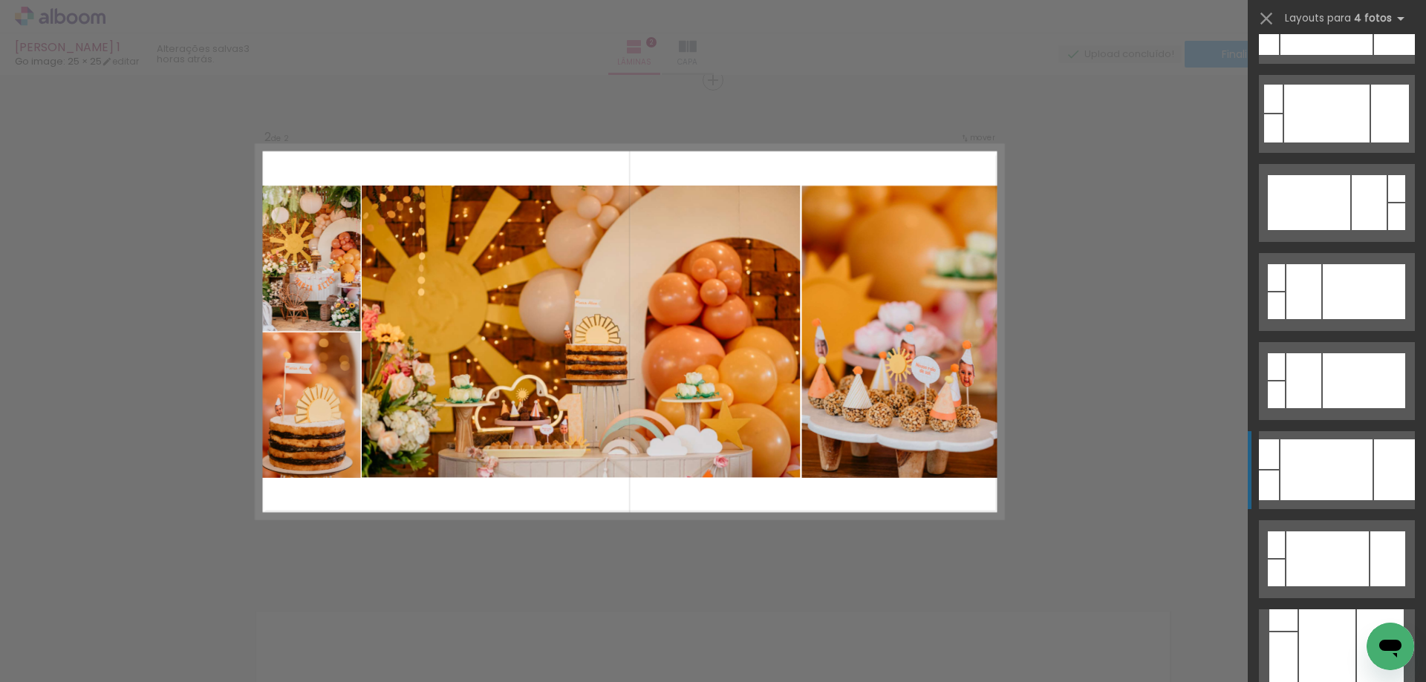
click at [1397, 454] on div at bounding box center [1394, 470] width 41 height 61
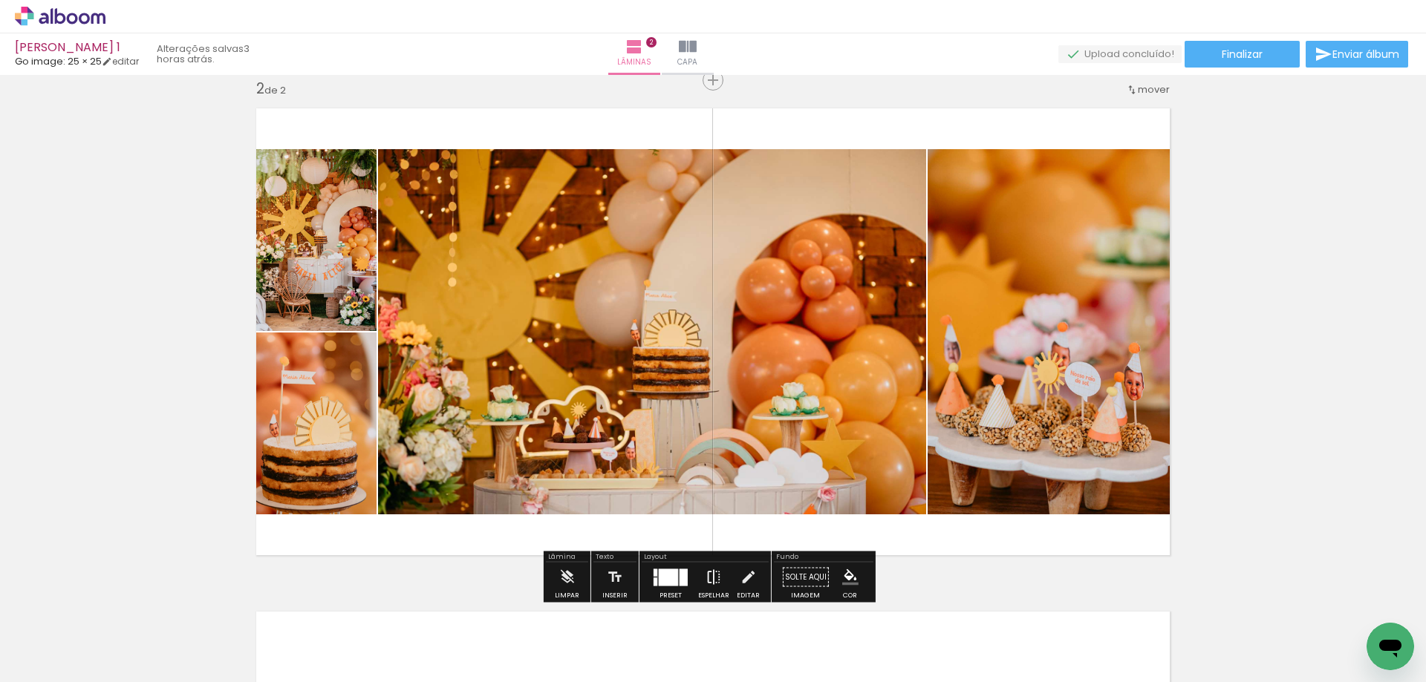
click at [722, 584] on paper-button "Espelhar" at bounding box center [713, 582] width 39 height 38
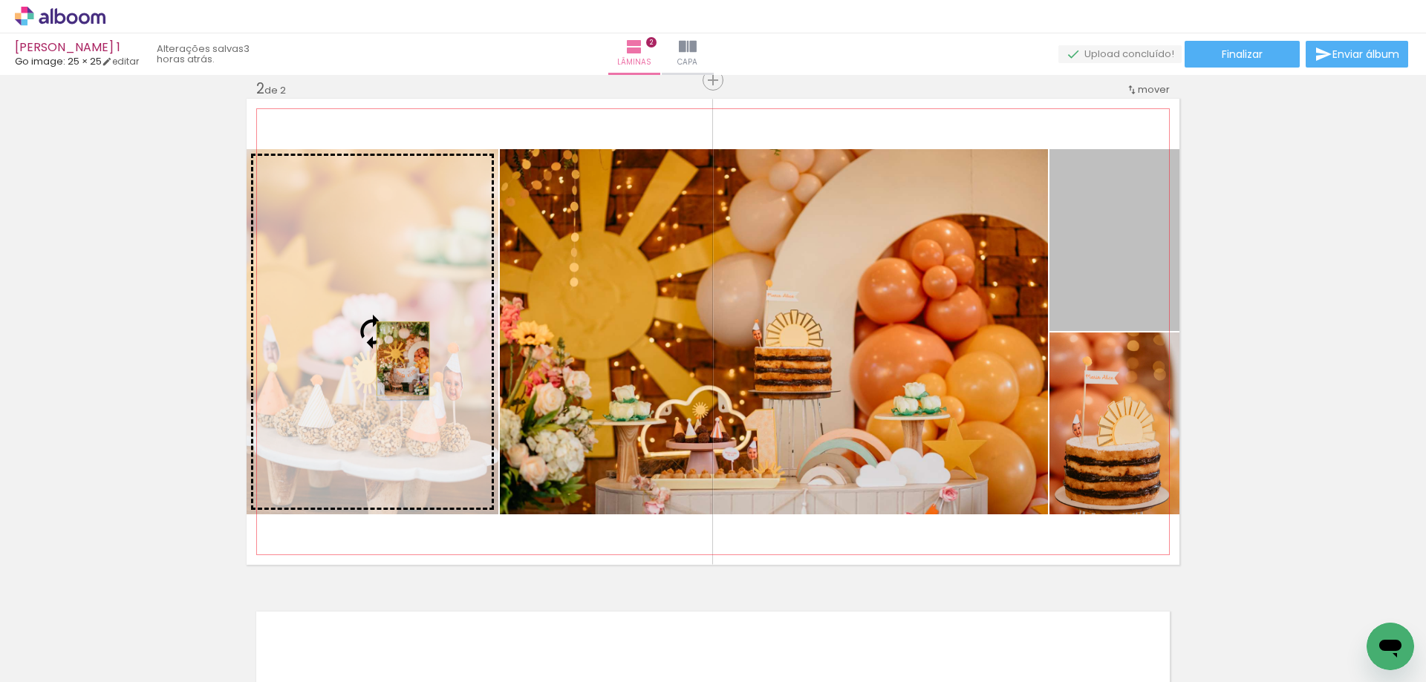
drag, startPoint x: 1086, startPoint y: 294, endPoint x: 397, endPoint y: 359, distance: 691.4
click at [0, 0] on slot at bounding box center [0, 0] width 0 height 0
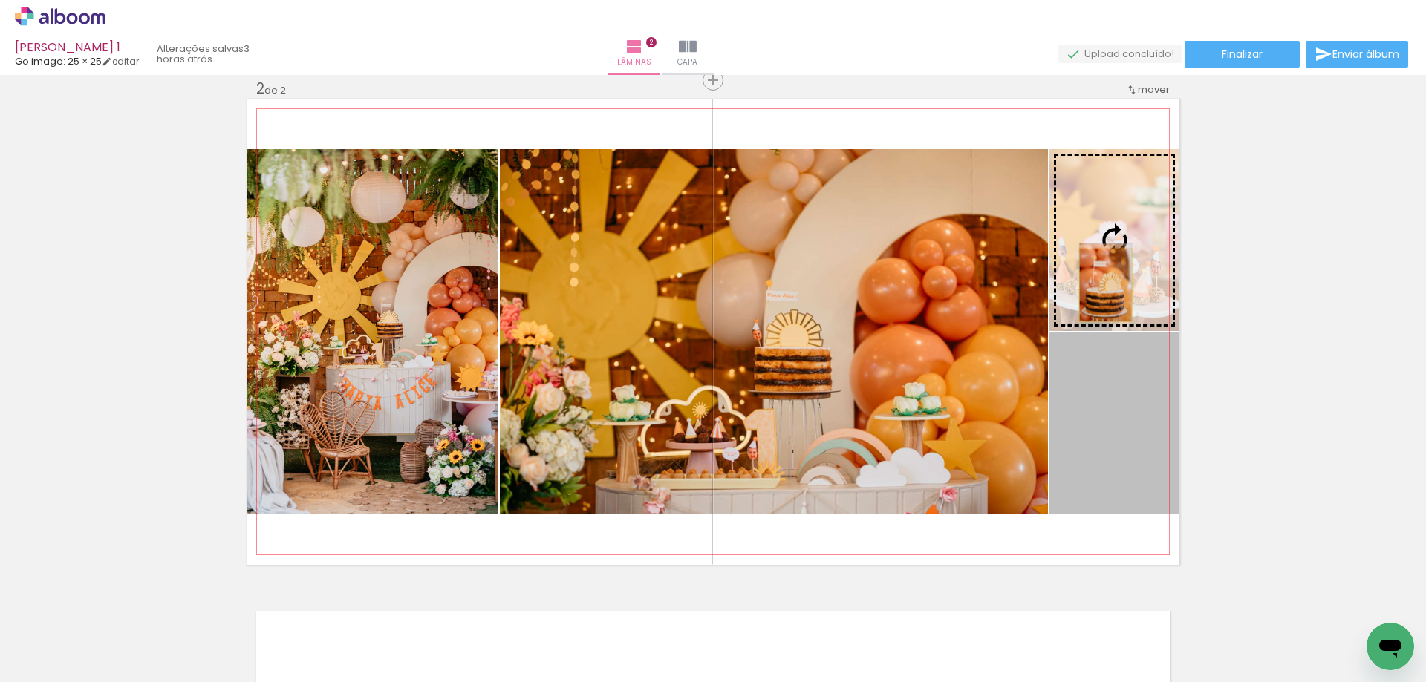
drag, startPoint x: 1107, startPoint y: 403, endPoint x: 1100, endPoint y: 285, distance: 118.3
click at [0, 0] on slot at bounding box center [0, 0] width 0 height 0
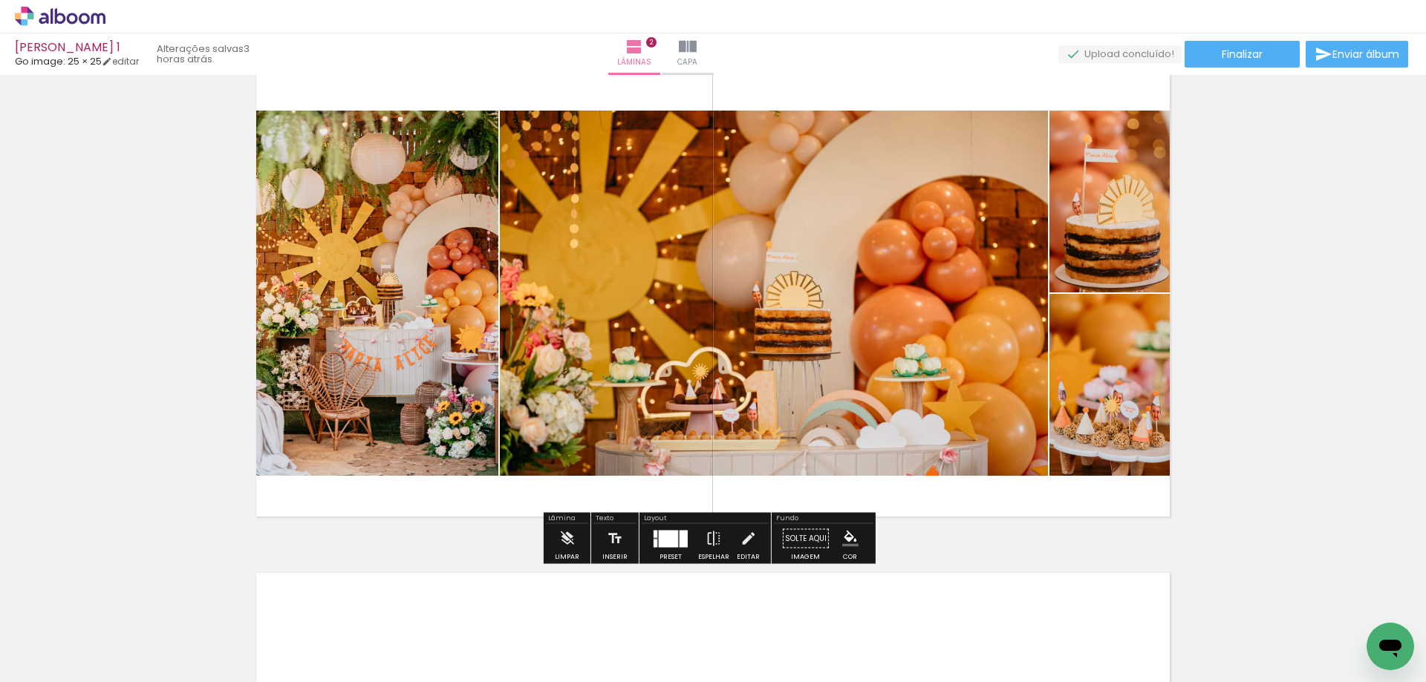
scroll to position [597, 0]
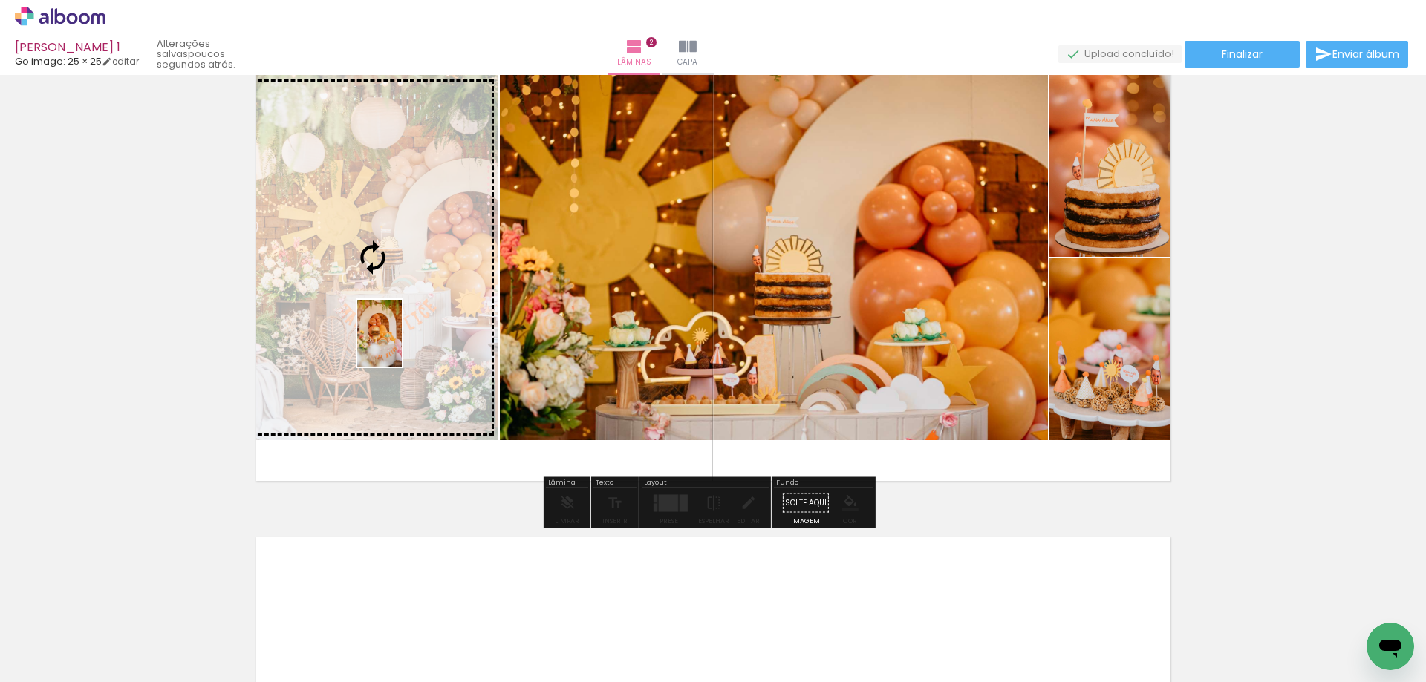
drag, startPoint x: 726, startPoint y: 647, endPoint x: 402, endPoint y: 345, distance: 442.9
click at [402, 345] on quentale-workspace at bounding box center [713, 341] width 1426 height 682
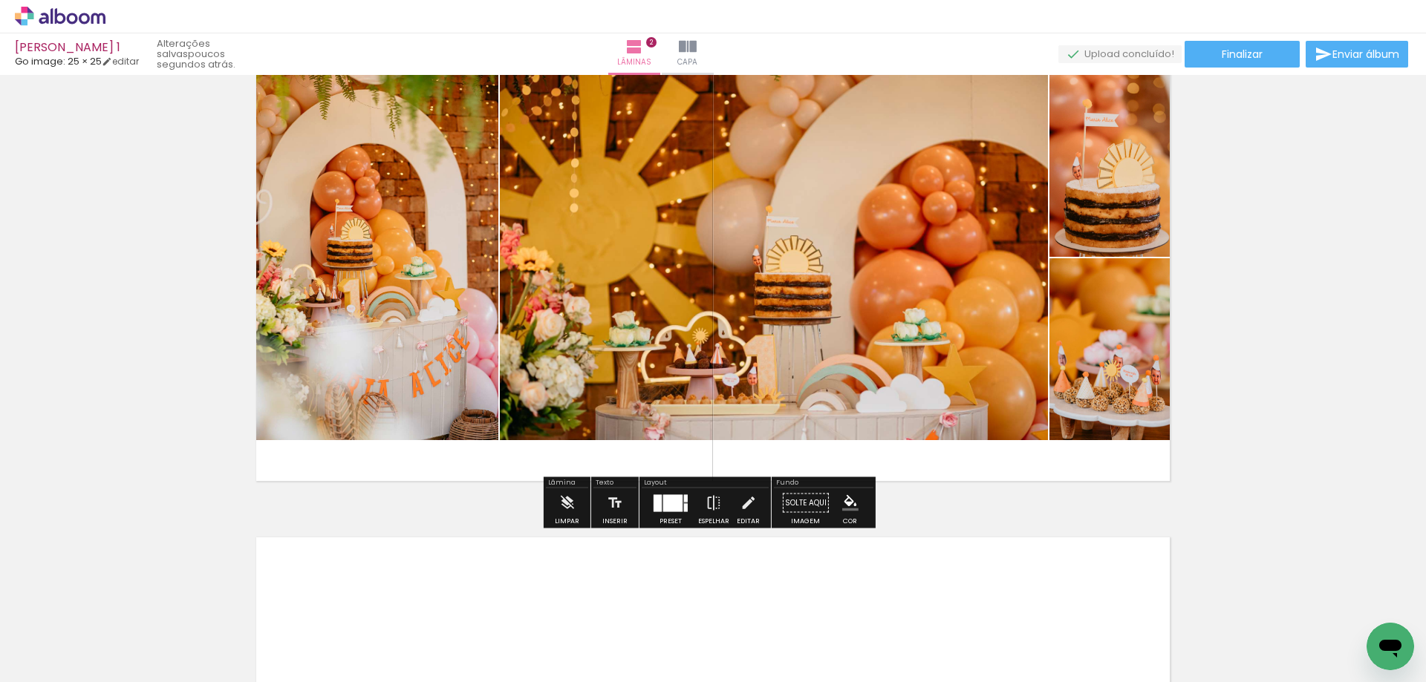
drag, startPoint x: 402, startPoint y: 345, endPoint x: 68, endPoint y: 321, distance: 335.0
click at [201, 371] on div "Inserir lâmina 1 de 2 Inserir lâmina 2 de 2" at bounding box center [713, 238] width 1426 height 1511
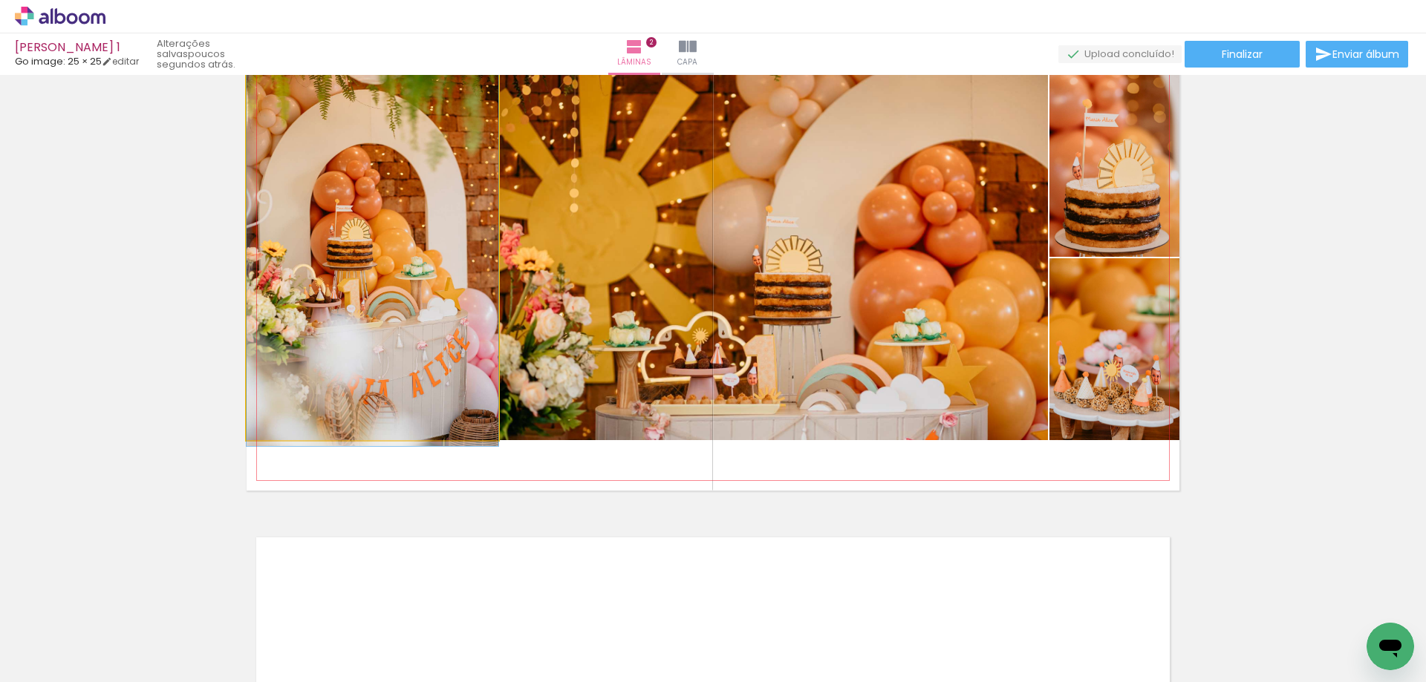
click at [67, 320] on div "Inserir lâmina 1 de 2 Inserir lâmina 2 de 2" at bounding box center [713, 238] width 1426 height 1511
click at [247, 278] on quentale-photo at bounding box center [373, 257] width 252 height 365
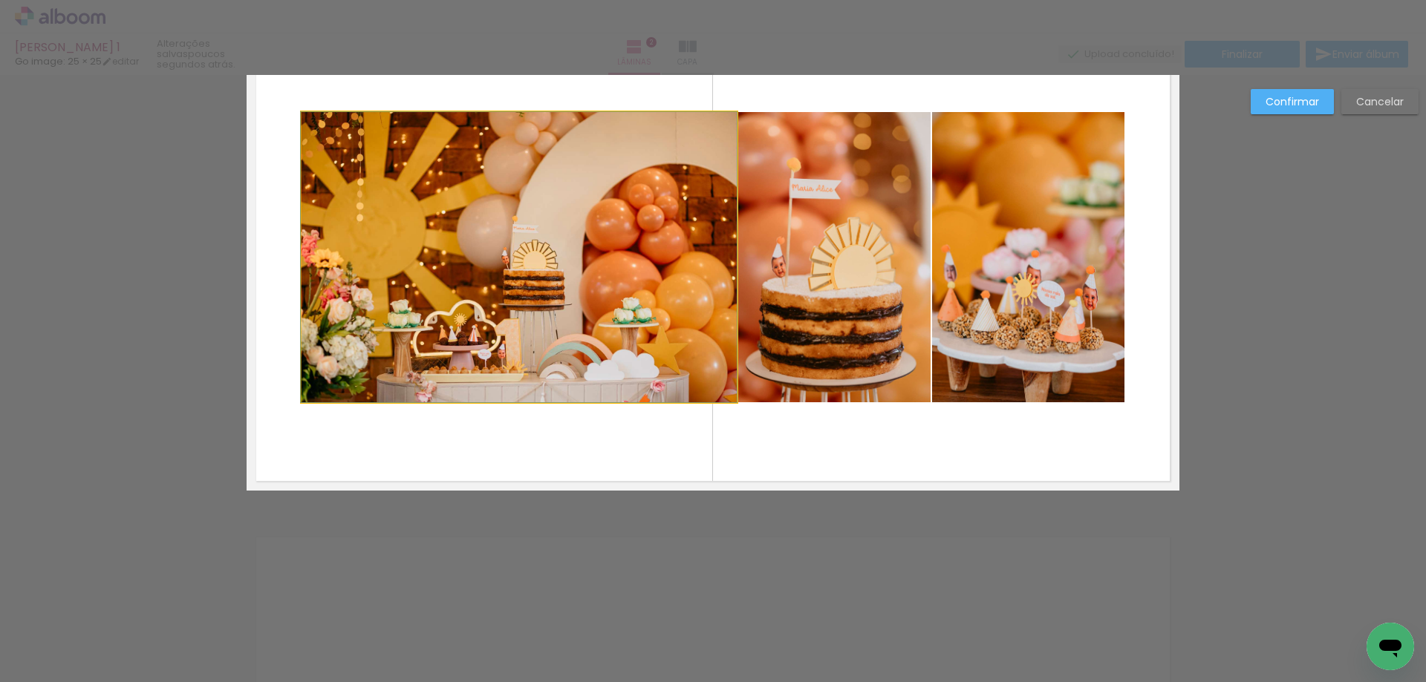
scroll to position [523, 0]
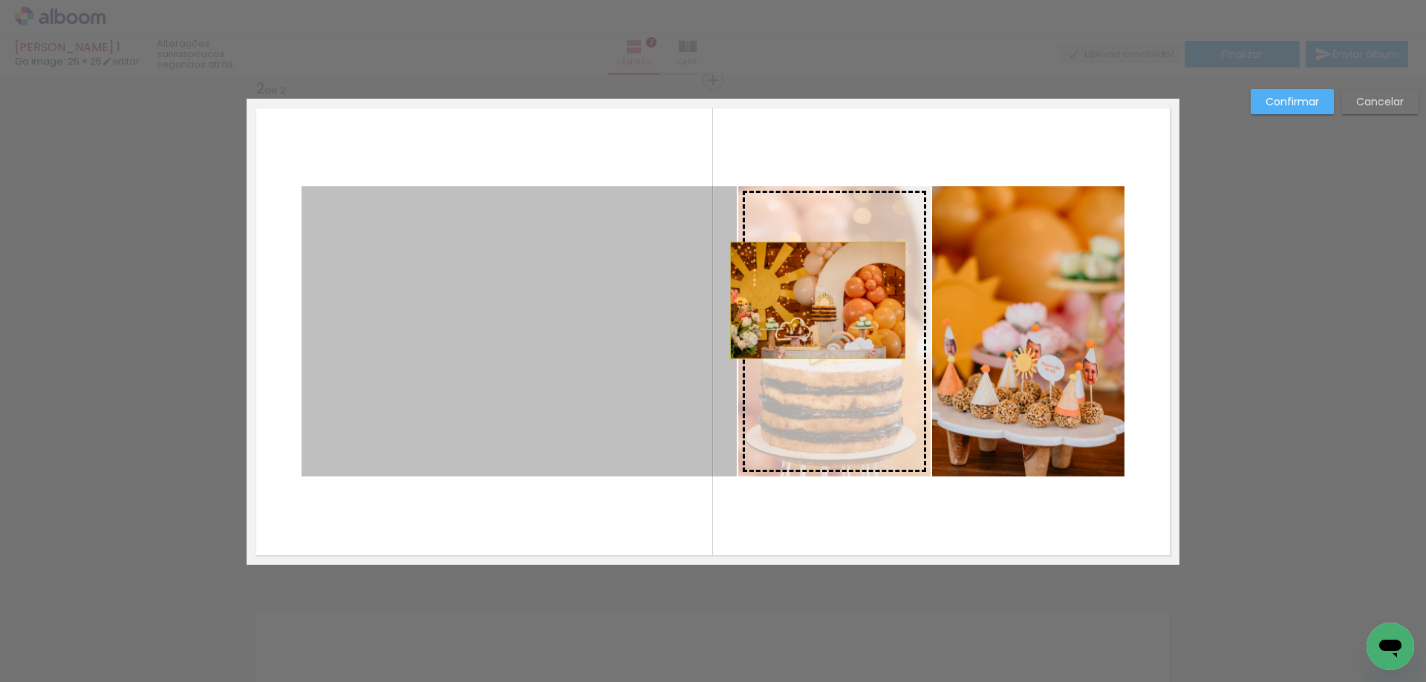
drag, startPoint x: 724, startPoint y: 269, endPoint x: 830, endPoint y: 298, distance: 110.1
click at [0, 0] on slot at bounding box center [0, 0] width 0 height 0
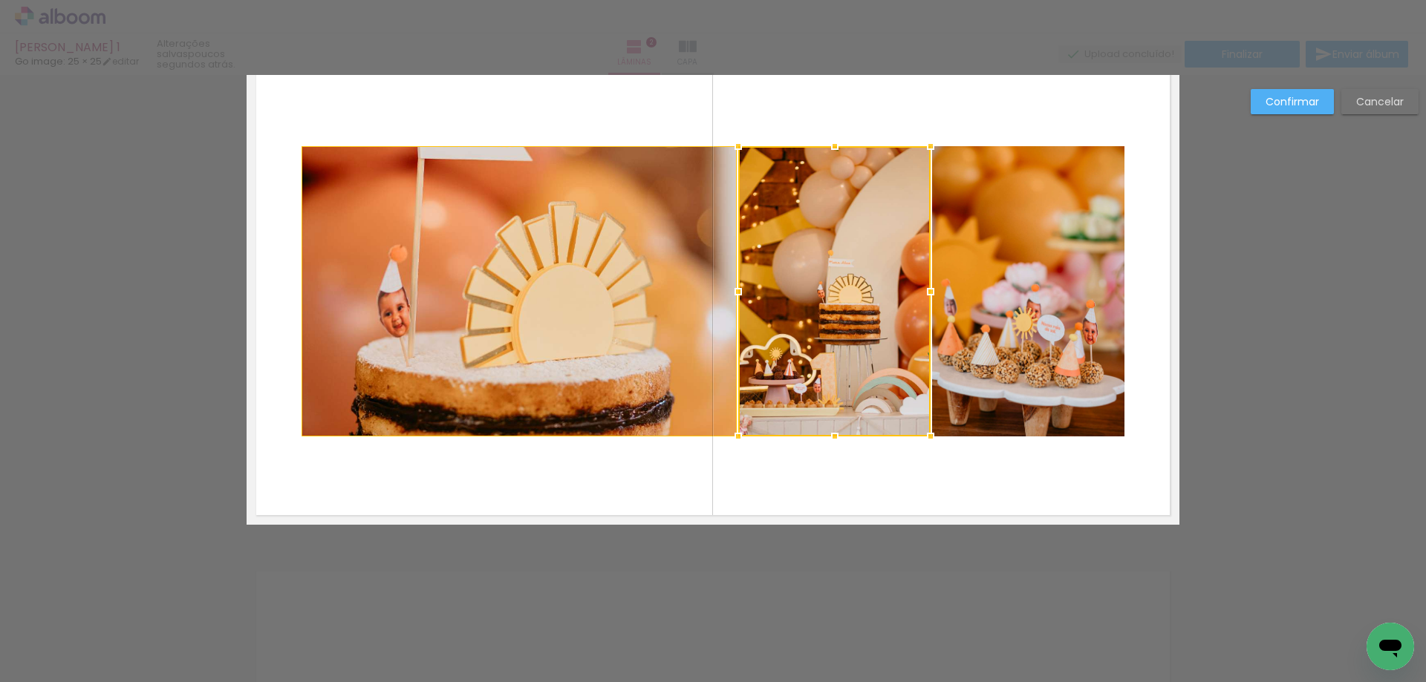
scroll to position [597, 0]
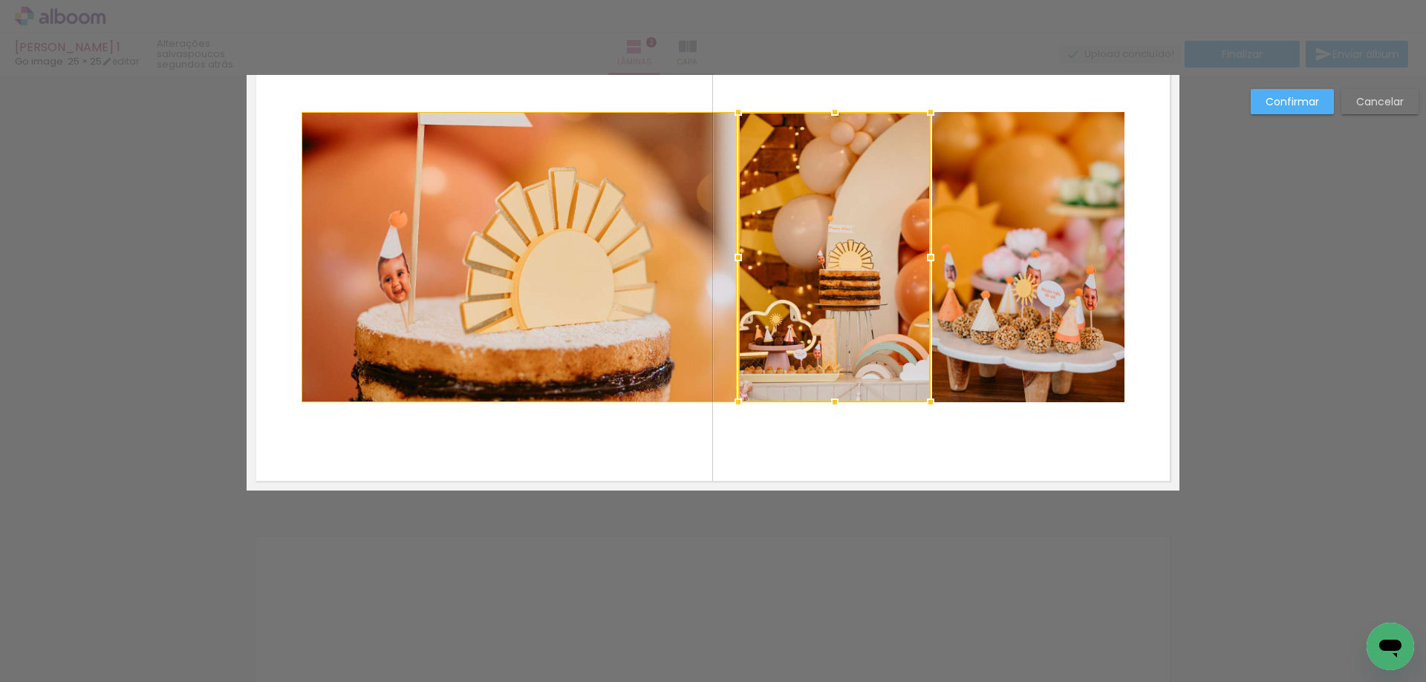
click at [1211, 414] on div "Confirmar Cancelar" at bounding box center [713, 251] width 1426 height 1546
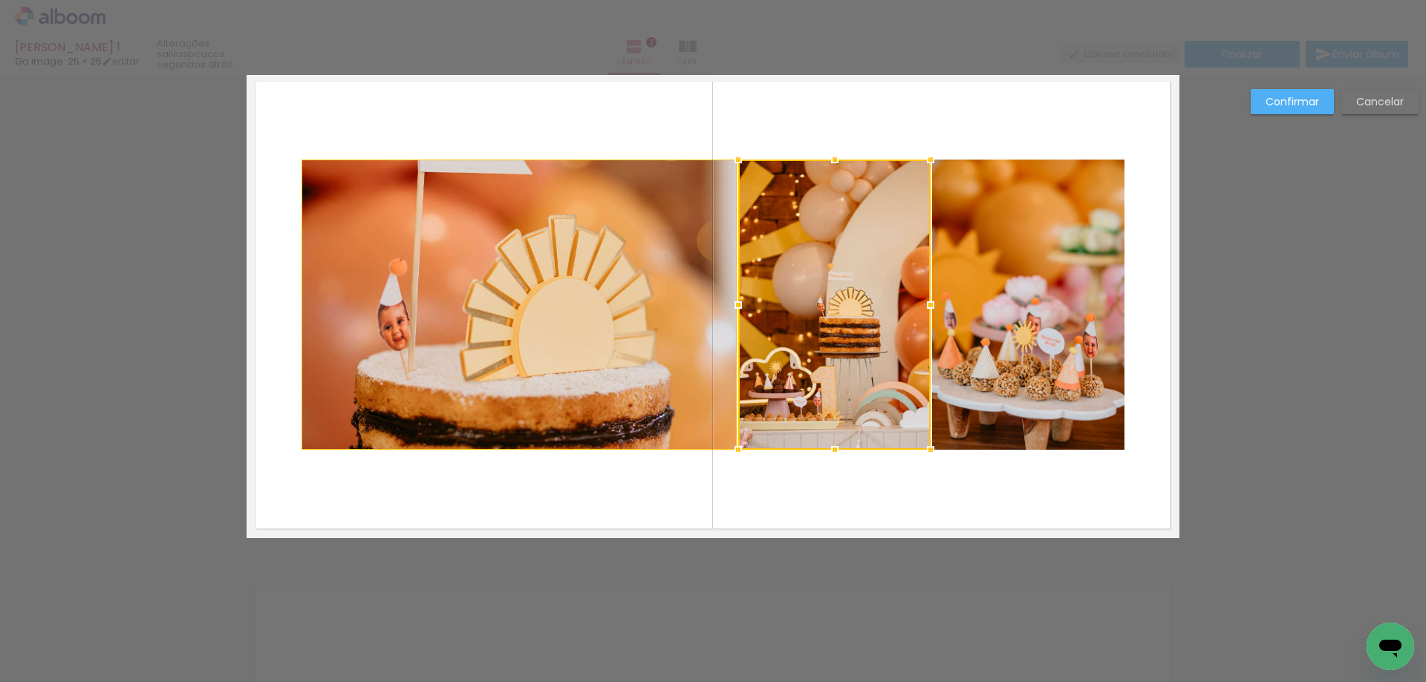
scroll to position [523, 0]
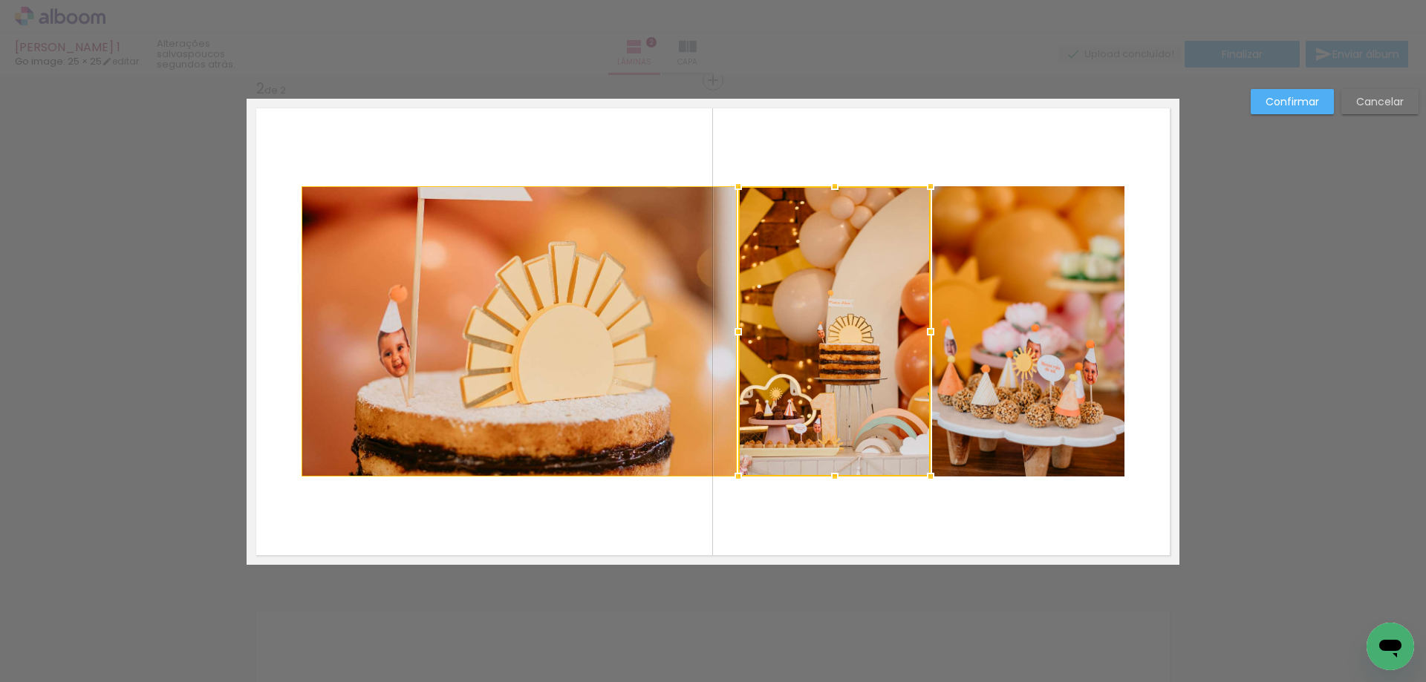
click at [756, 401] on div at bounding box center [834, 331] width 192 height 290
click at [0, 0] on slot "Cancelar" at bounding box center [0, 0] width 0 height 0
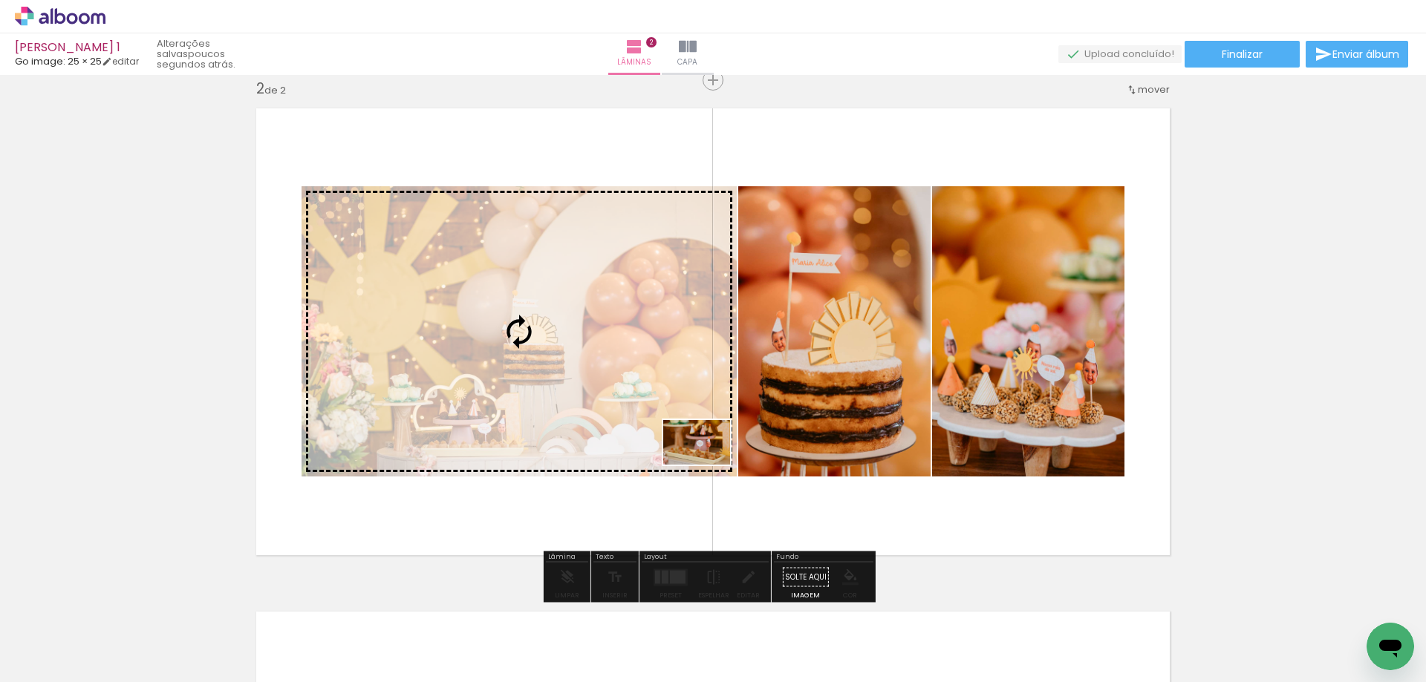
drag, startPoint x: 508, startPoint y: 633, endPoint x: 708, endPoint y: 465, distance: 260.9
click at [708, 465] on quentale-workspace at bounding box center [713, 341] width 1426 height 682
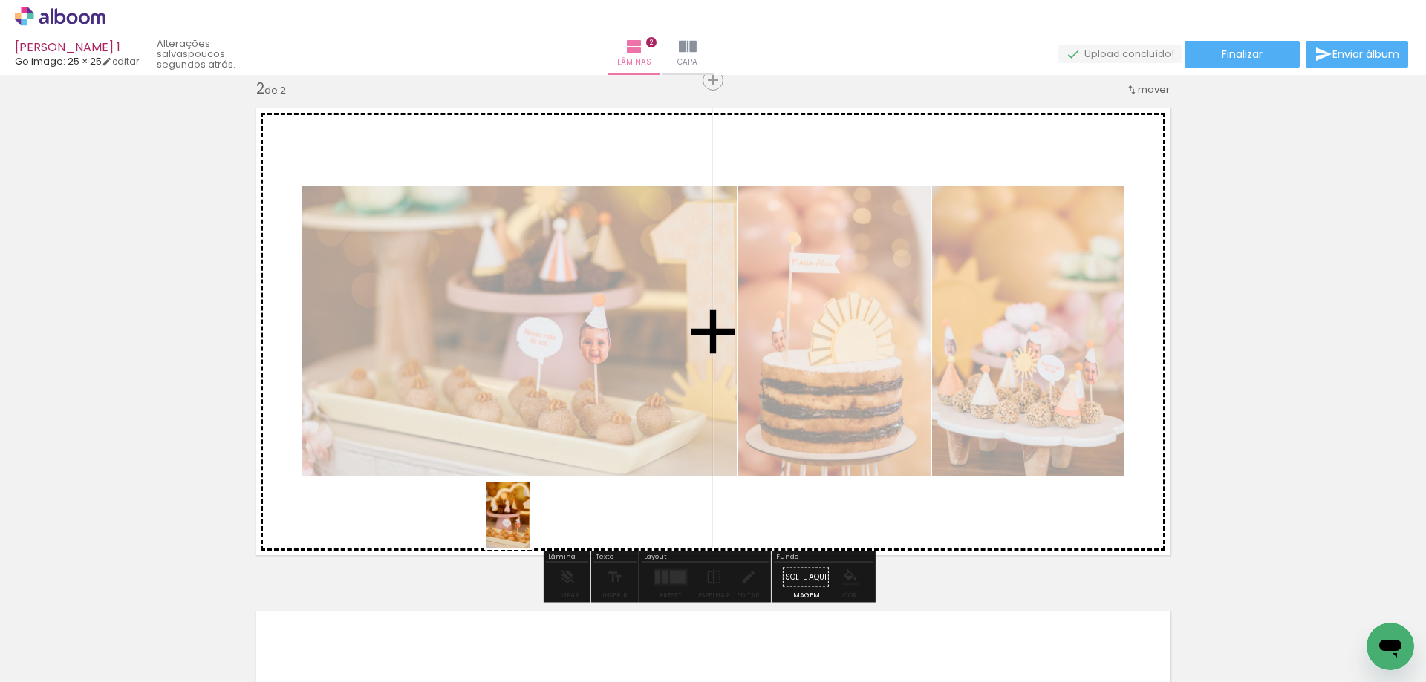
drag, startPoint x: 385, startPoint y: 656, endPoint x: 530, endPoint y: 526, distance: 194.6
click at [530, 526] on quentale-workspace at bounding box center [713, 341] width 1426 height 682
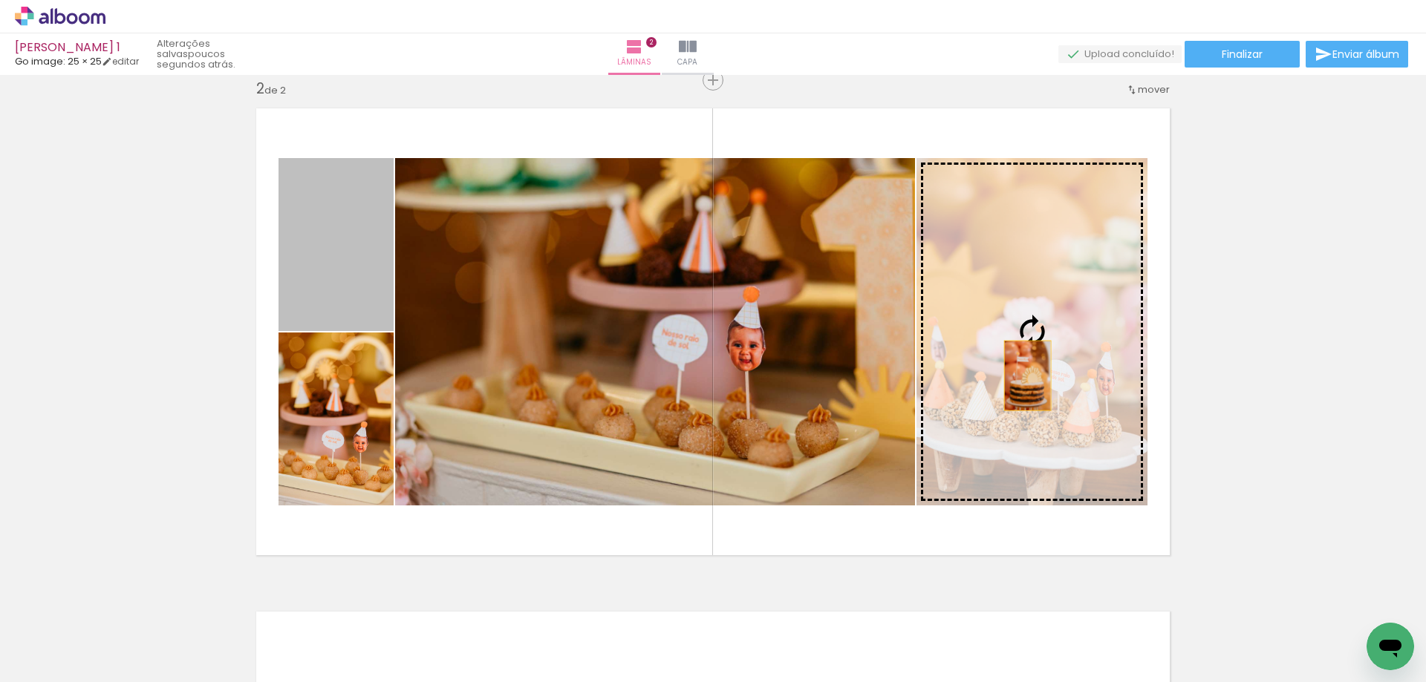
drag, startPoint x: 361, startPoint y: 290, endPoint x: 1022, endPoint y: 376, distance: 666.5
click at [0, 0] on slot at bounding box center [0, 0] width 0 height 0
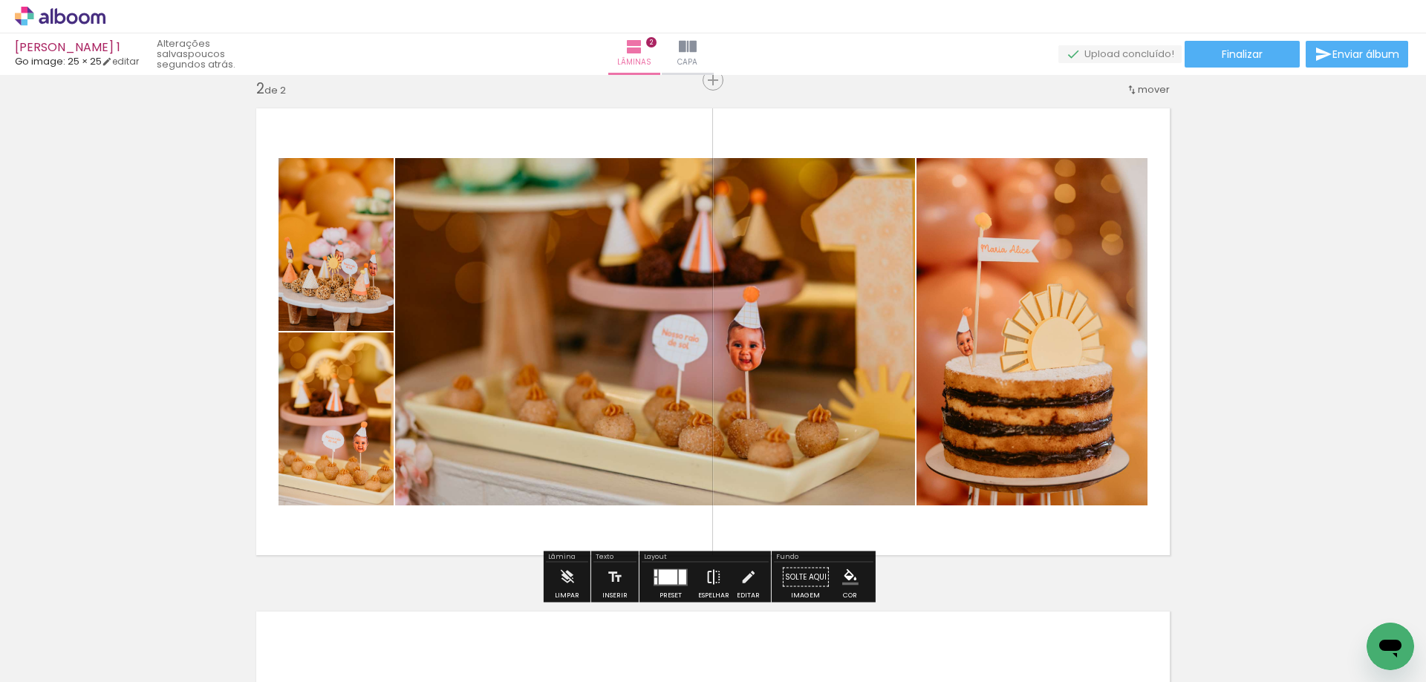
click at [722, 576] on paper-button "Espelhar" at bounding box center [713, 582] width 39 height 38
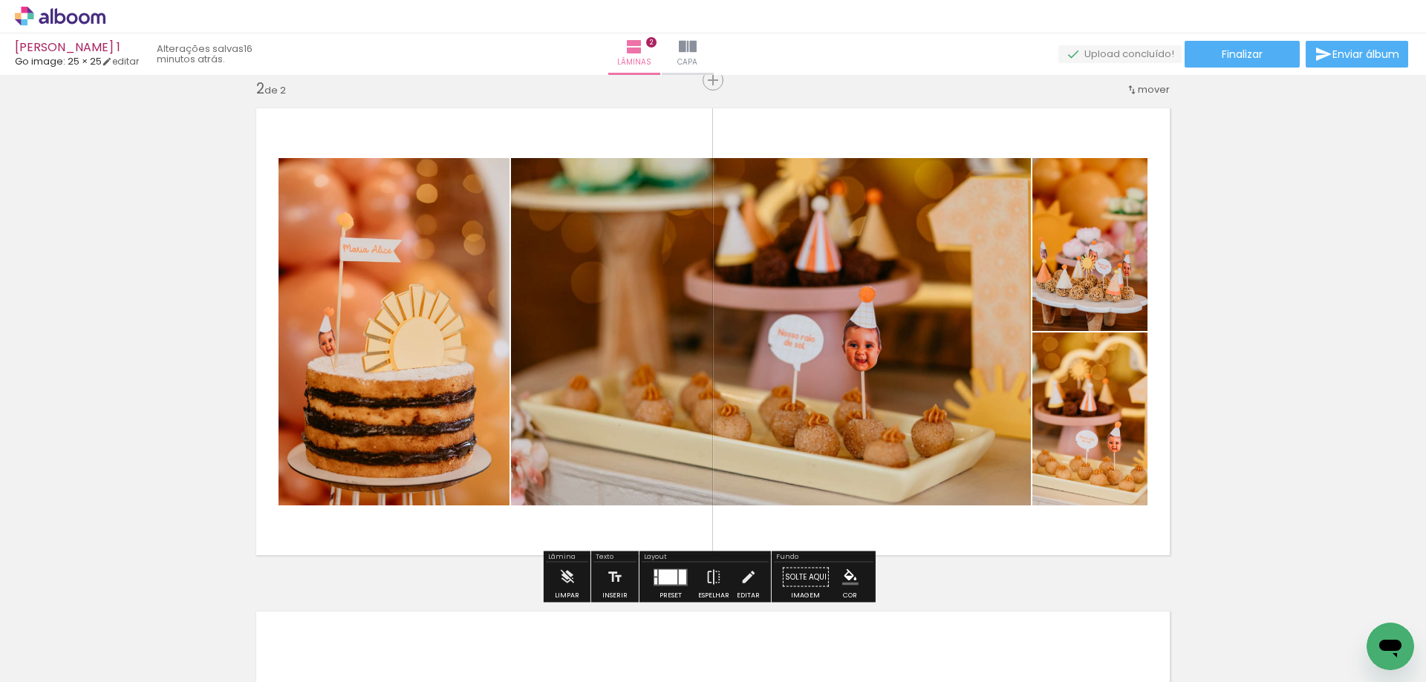
click at [477, 644] on div at bounding box center [481, 633] width 49 height 74
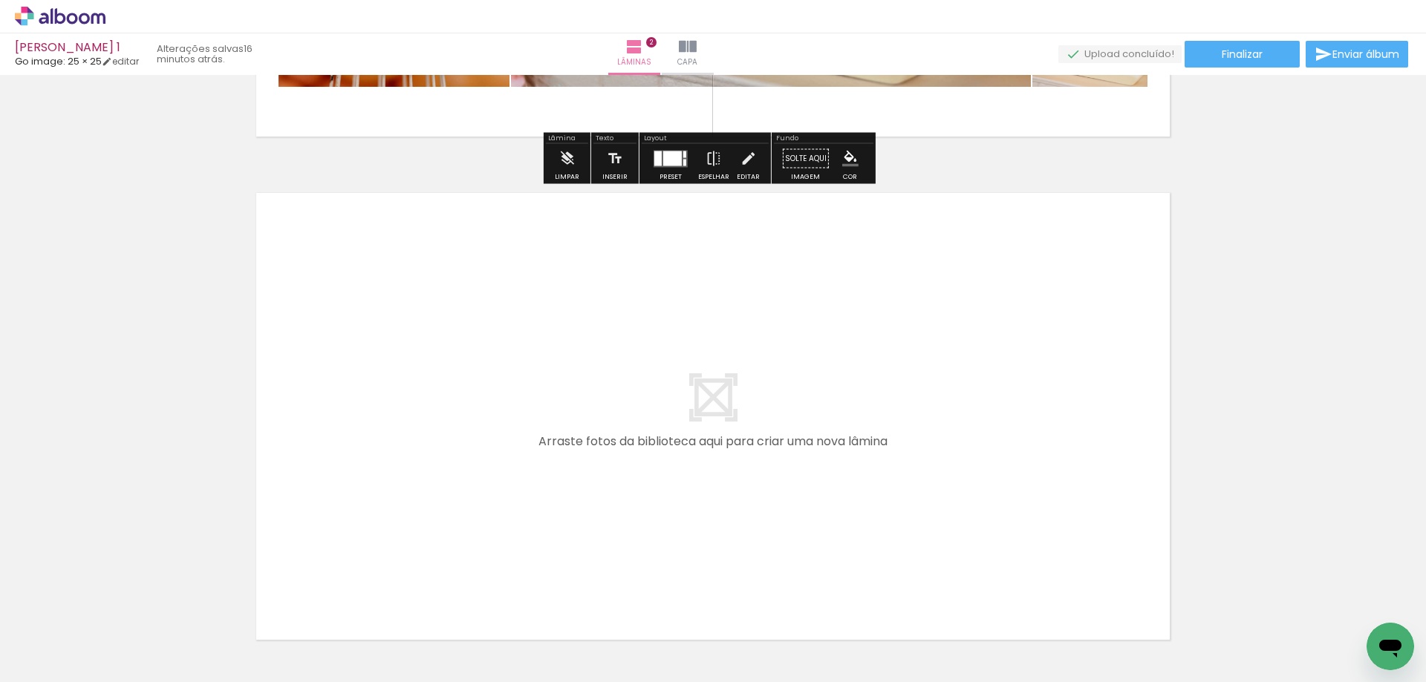
scroll to position [968, 0]
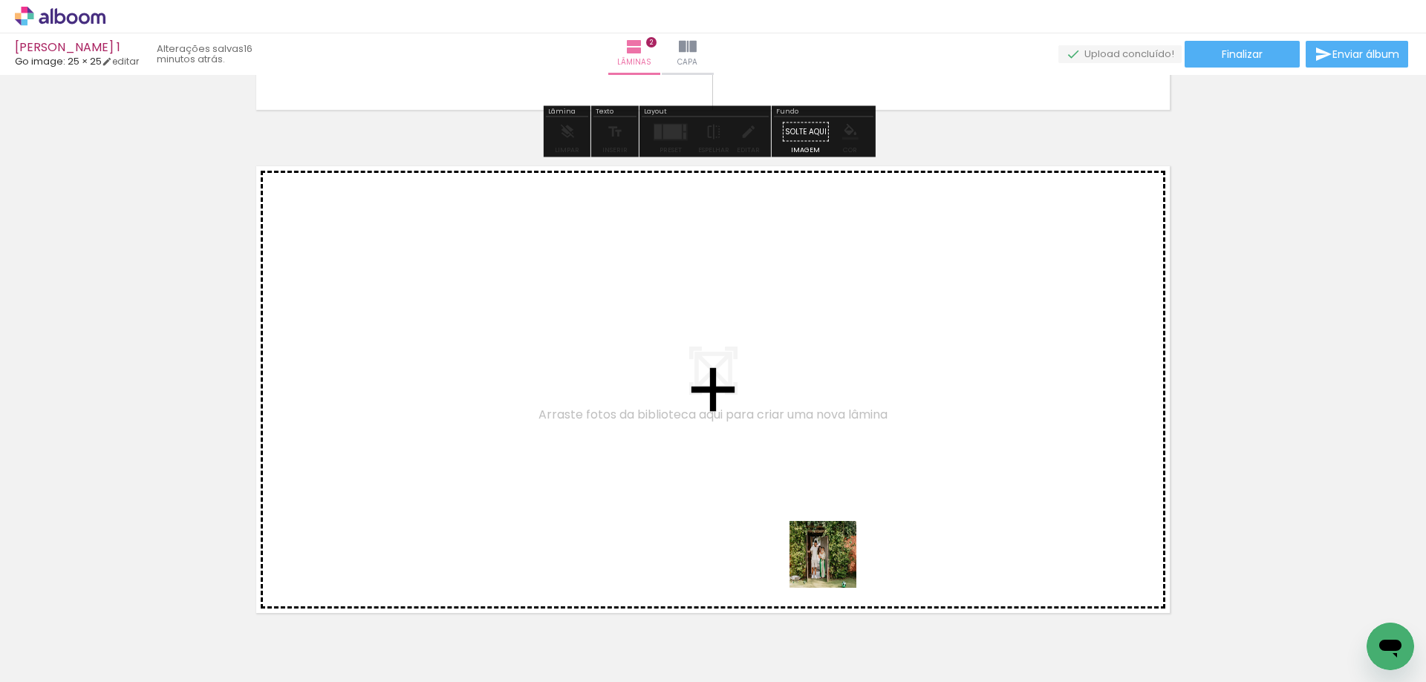
drag, startPoint x: 833, startPoint y: 610, endPoint x: 834, endPoint y: 561, distance: 48.3
click at [834, 561] on quentale-workspace at bounding box center [713, 341] width 1426 height 682
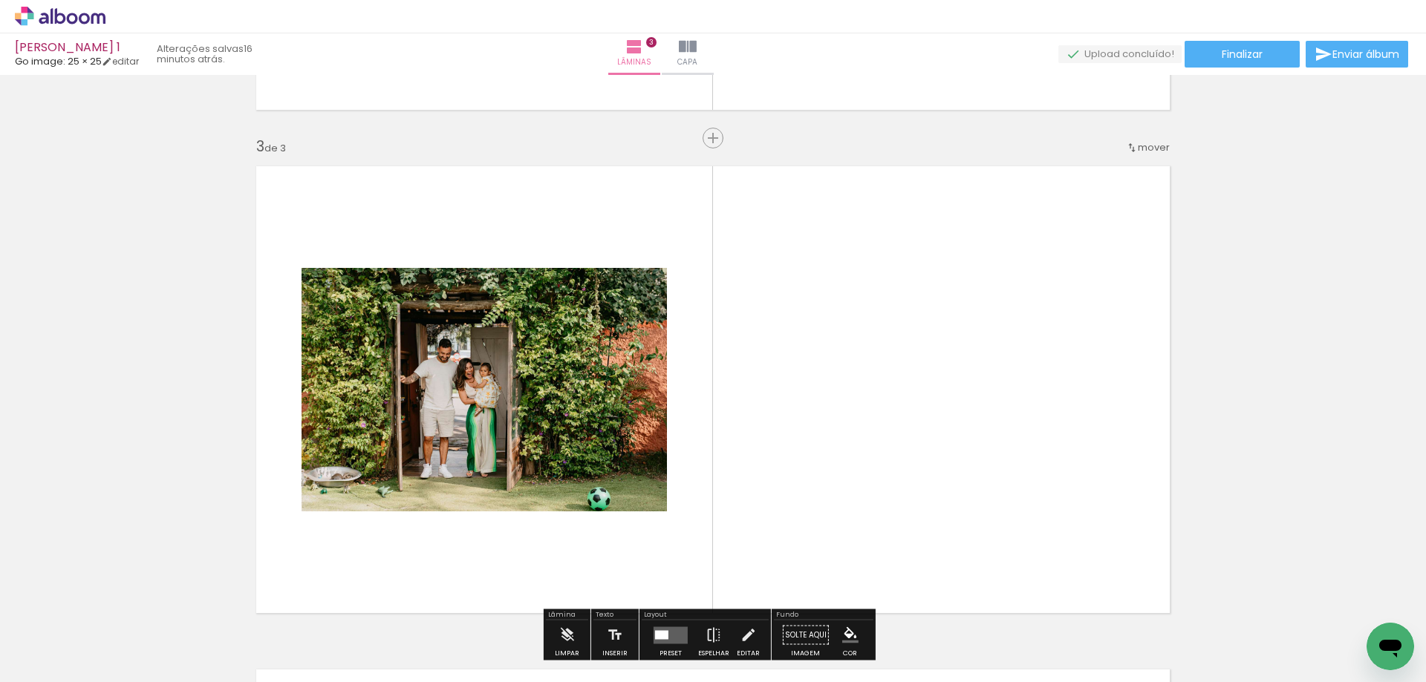
scroll to position [1026, 0]
